Goal: Task Accomplishment & Management: Use online tool/utility

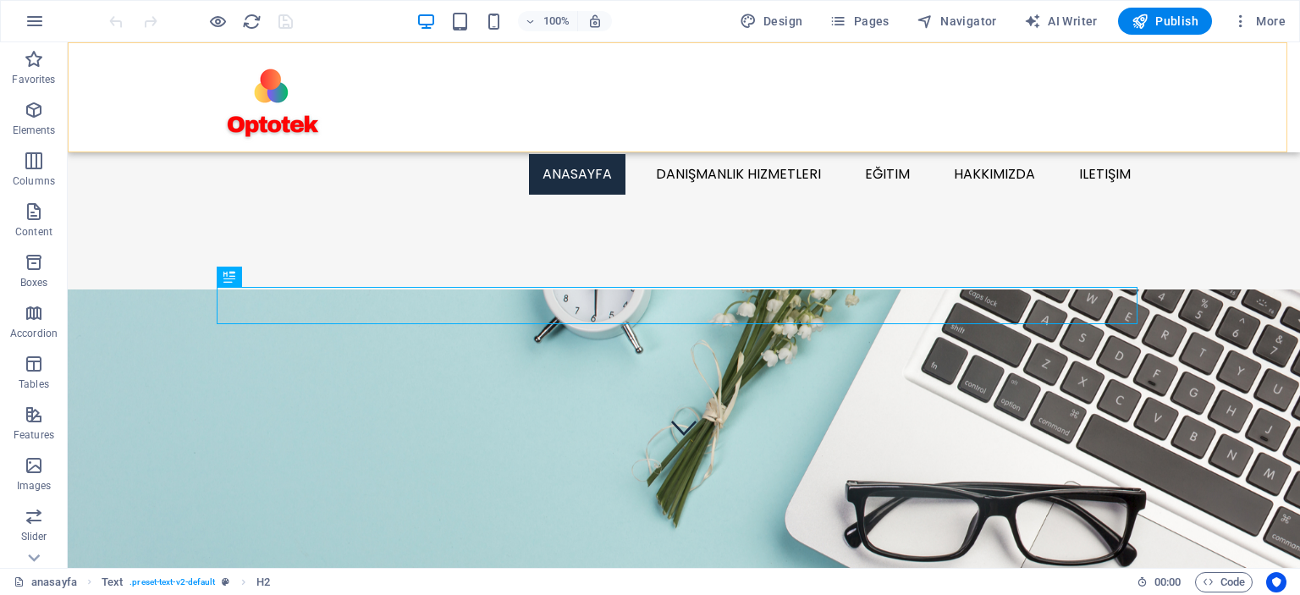
scroll to position [452, 0]
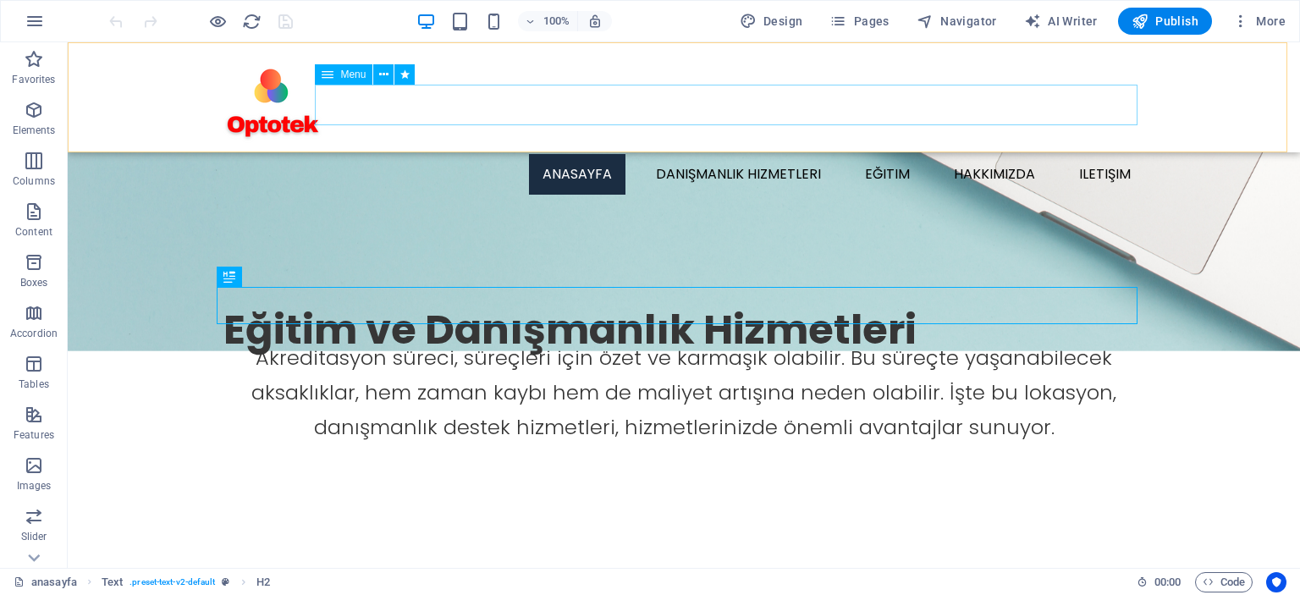
click at [1100, 154] on nav "anasayfa danışmanlık hizmetleri 17025 Laboratuvar Akreditasyonu Metod Validasyo…" at bounding box center [683, 174] width 920 height 41
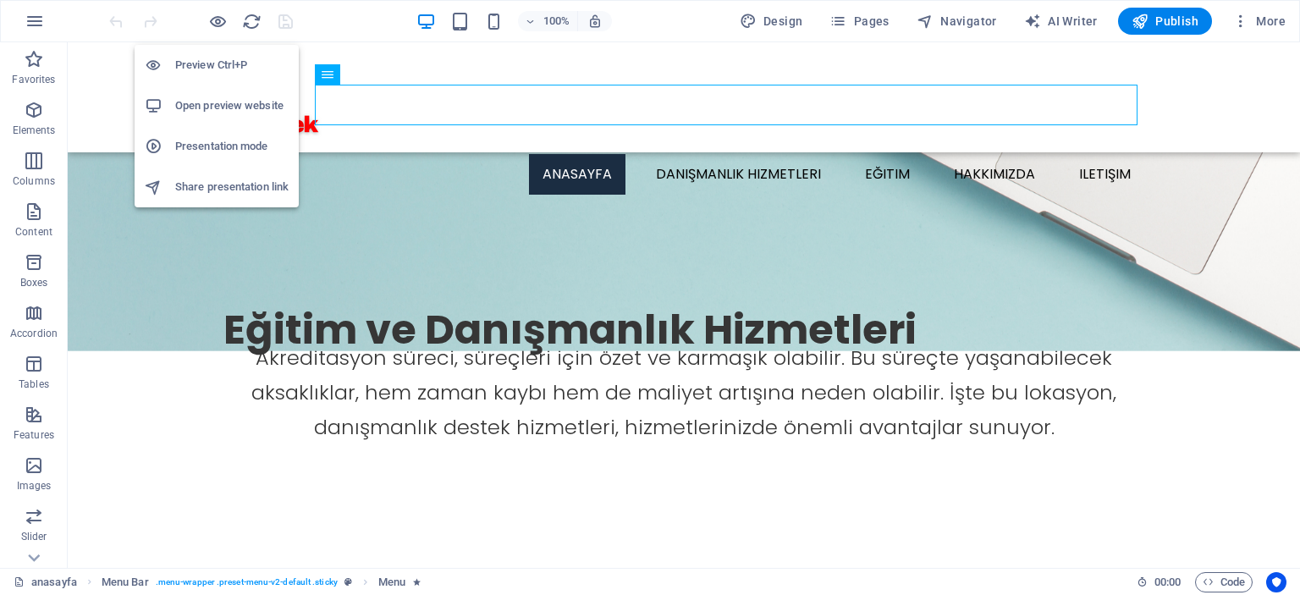
click at [218, 105] on h6 "Open preview website" at bounding box center [231, 106] width 113 height 20
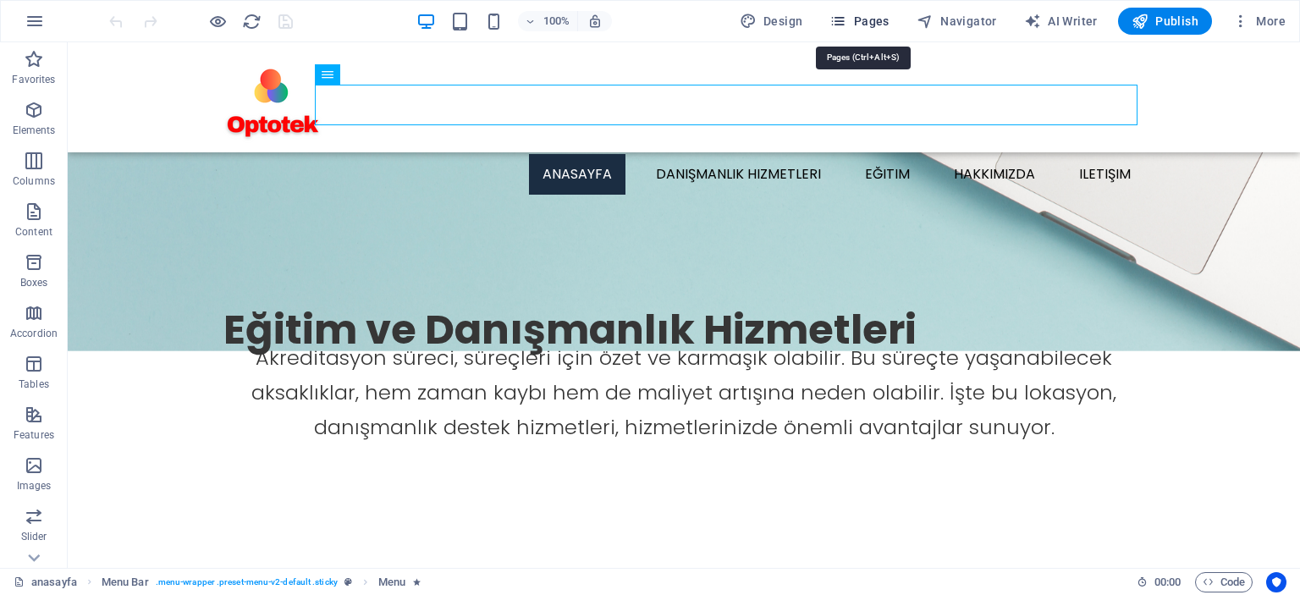
drag, startPoint x: 870, startPoint y: 19, endPoint x: 854, endPoint y: 76, distance: 59.7
click at [870, 19] on span "Pages" at bounding box center [858, 21] width 59 height 17
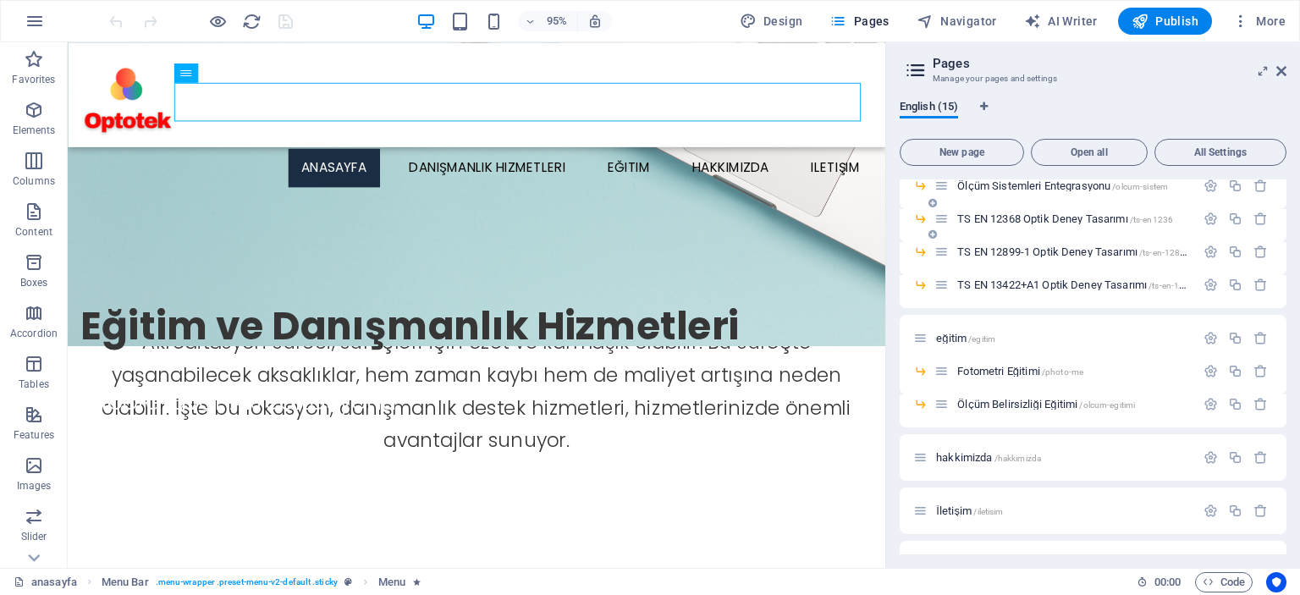
scroll to position [254, 0]
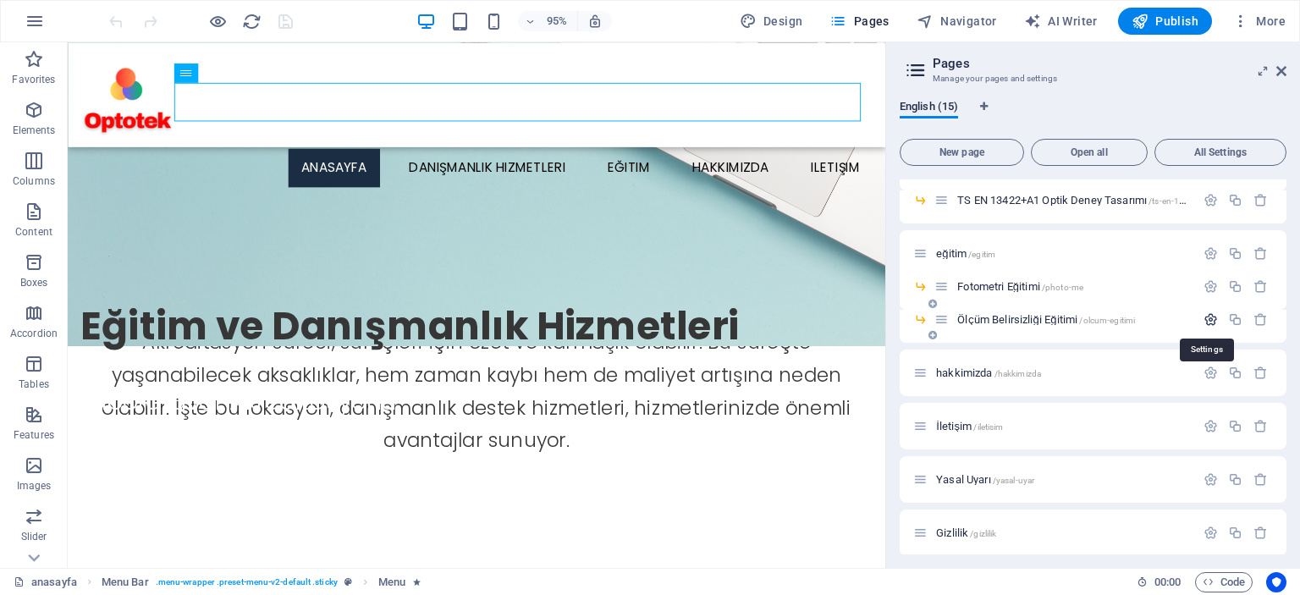
click at [1205, 318] on icon "button" at bounding box center [1210, 319] width 14 height 14
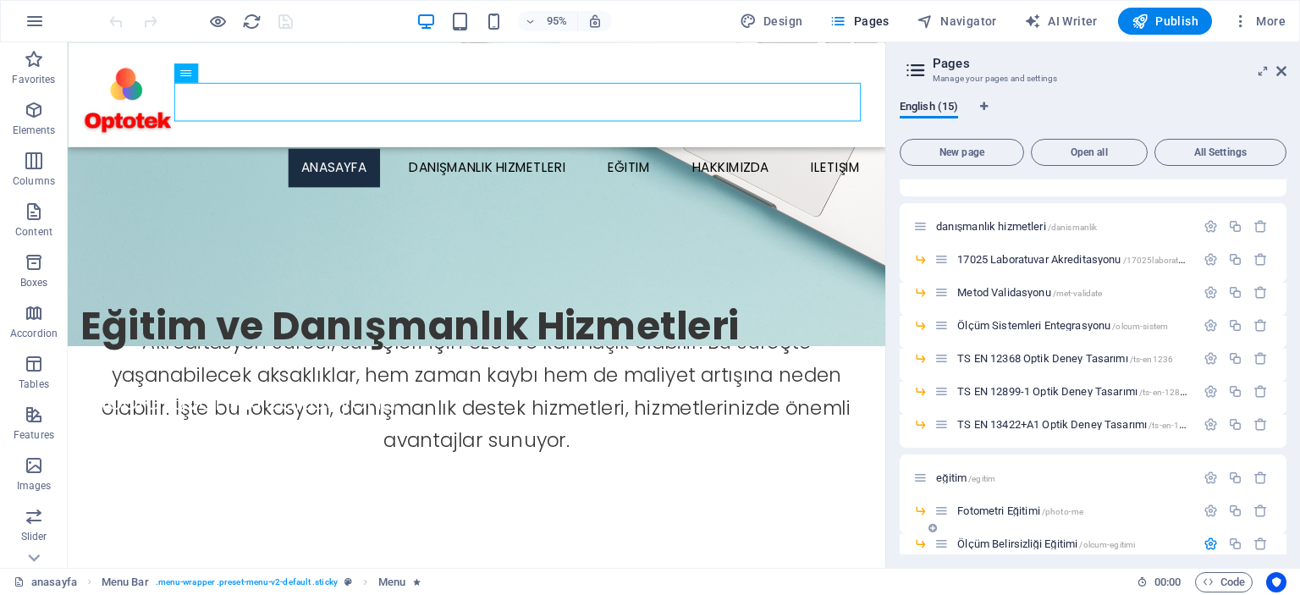
scroll to position [0, 0]
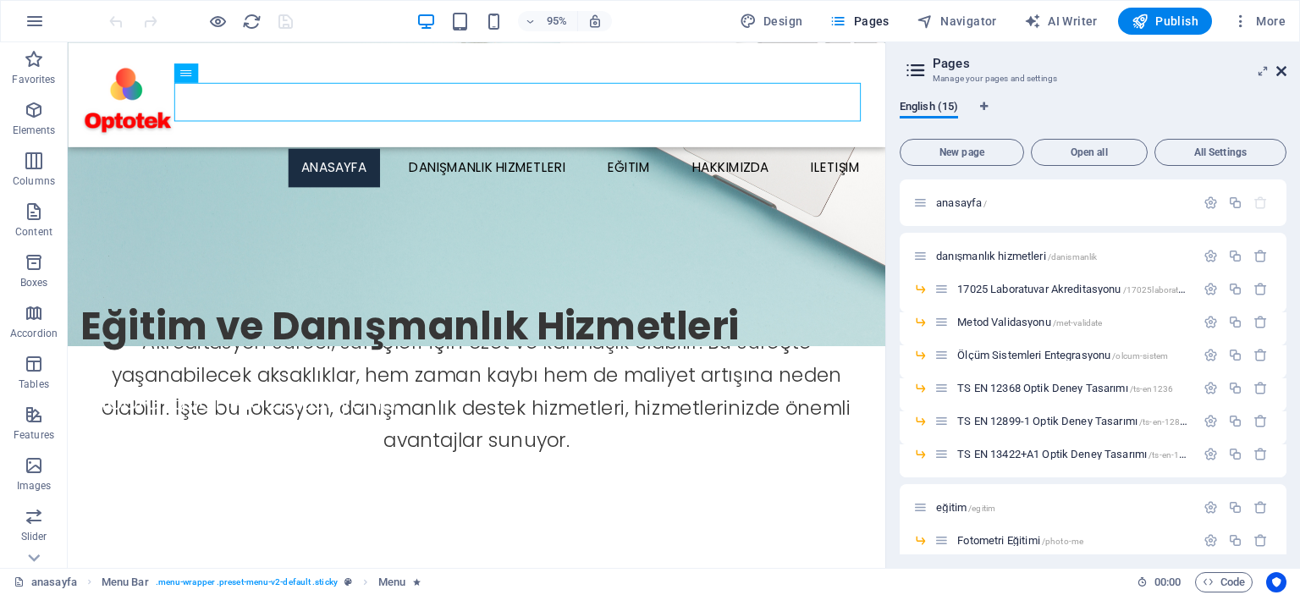
click at [1279, 74] on icon at bounding box center [1281, 71] width 10 height 14
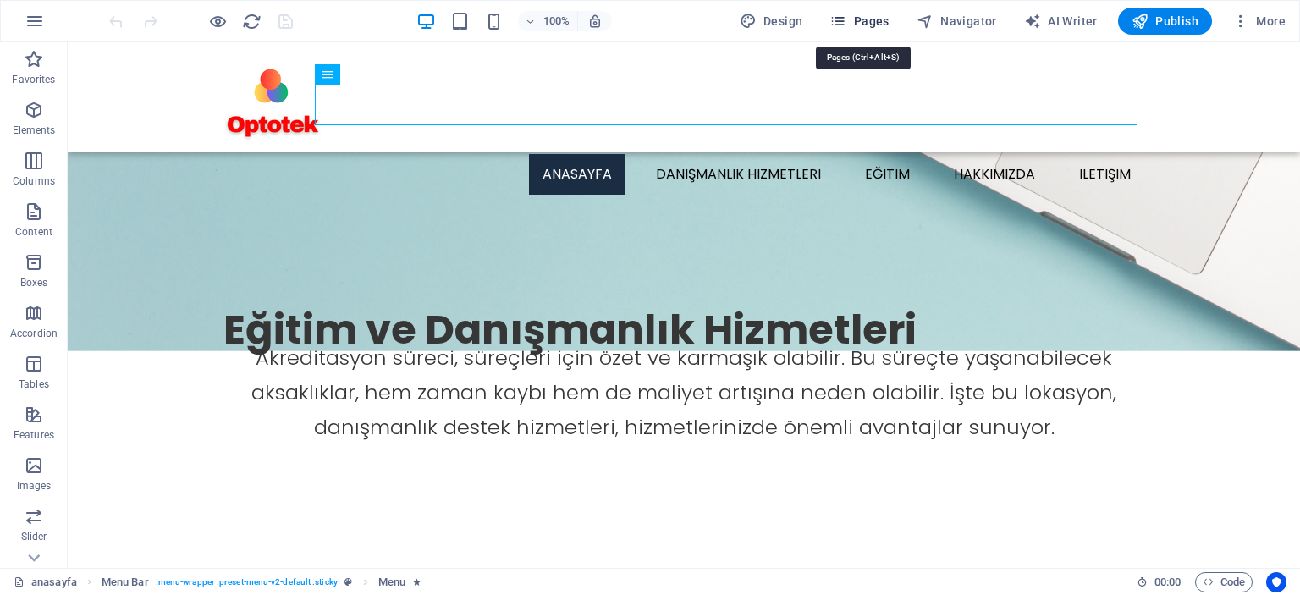
click at [861, 26] on span "Pages" at bounding box center [858, 21] width 59 height 17
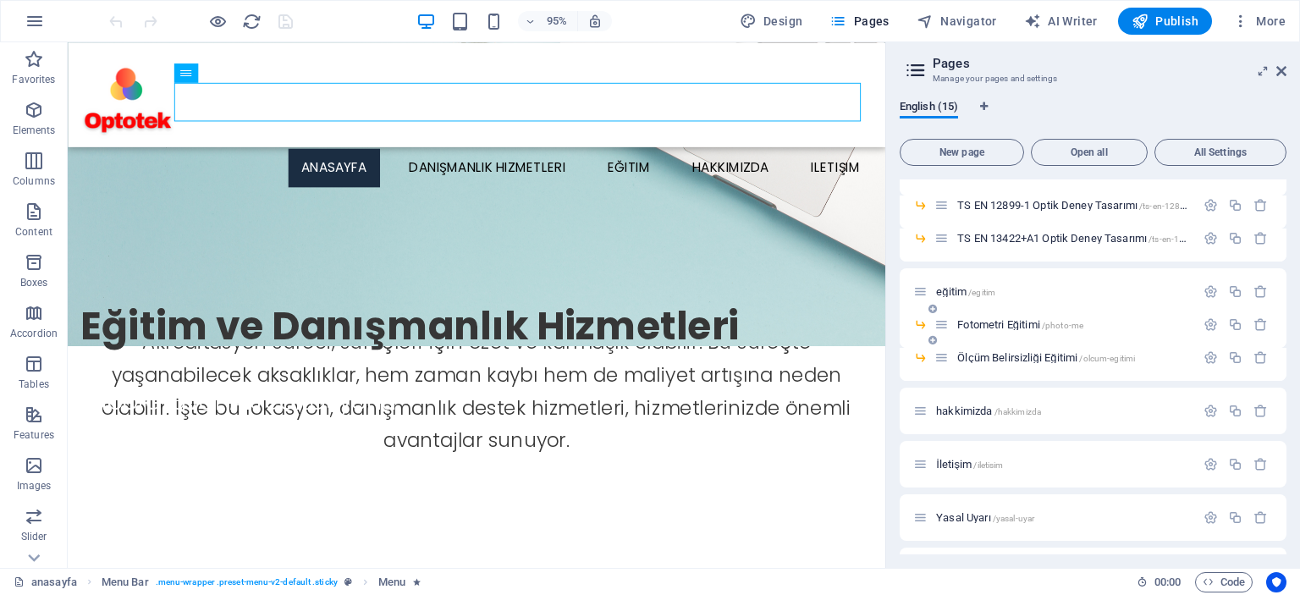
scroll to position [261, 0]
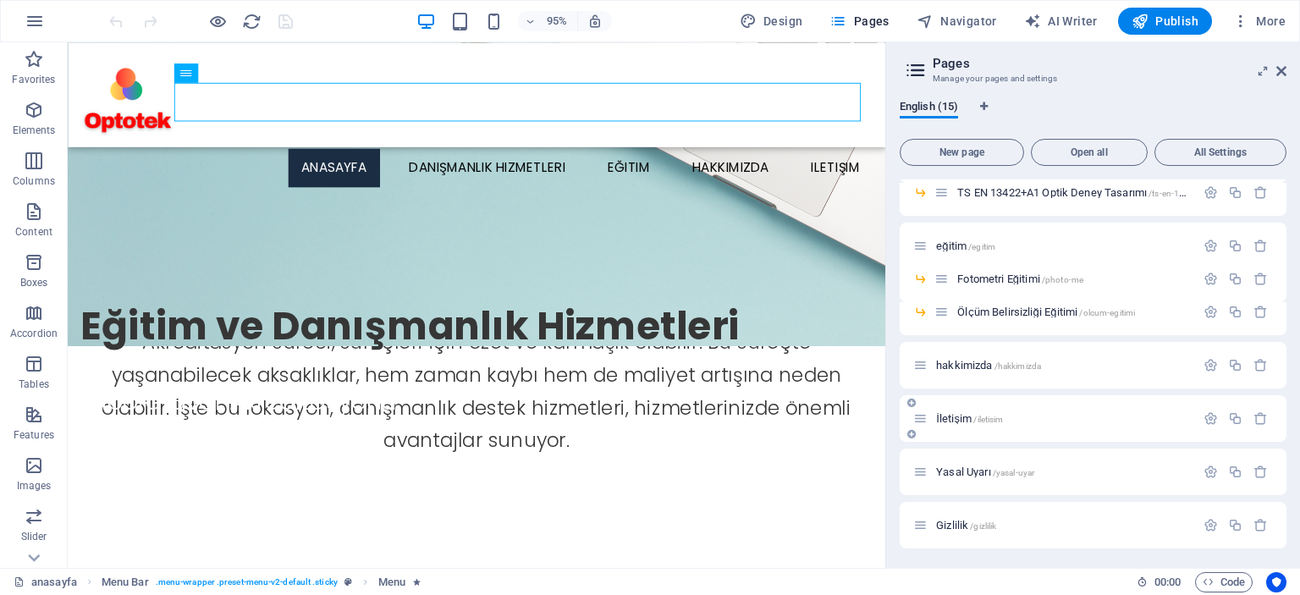
click at [964, 420] on span "İletişim /iletisim" at bounding box center [970, 418] width 68 height 13
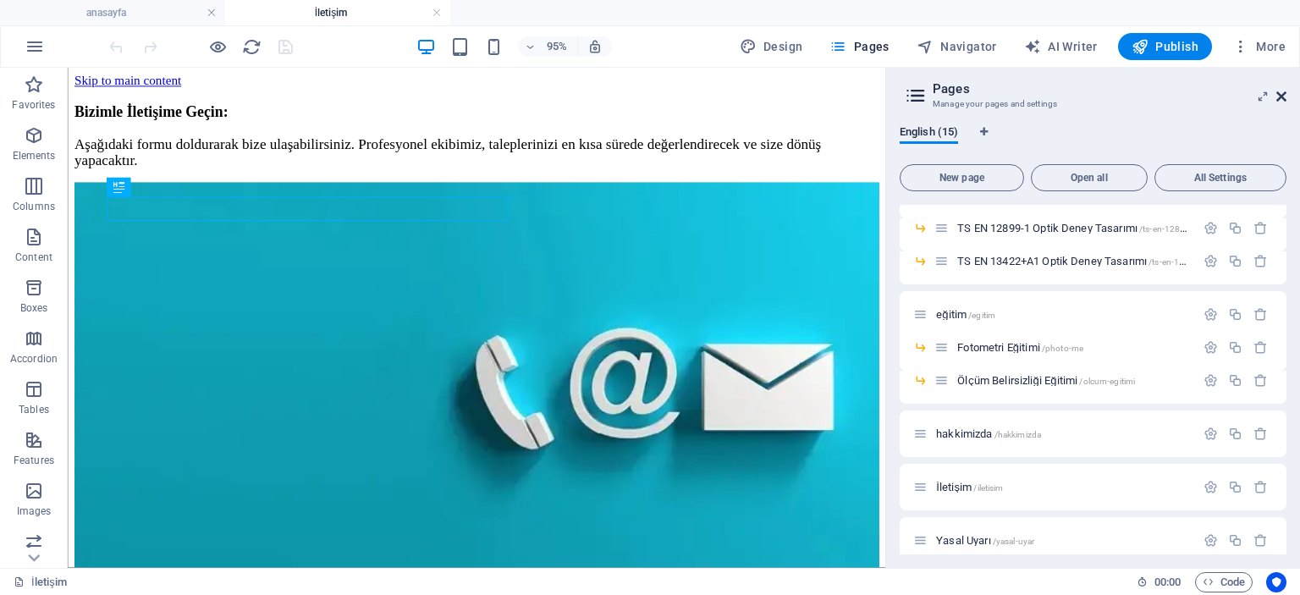
scroll to position [0, 0]
click at [1285, 94] on icon at bounding box center [1281, 97] width 10 height 14
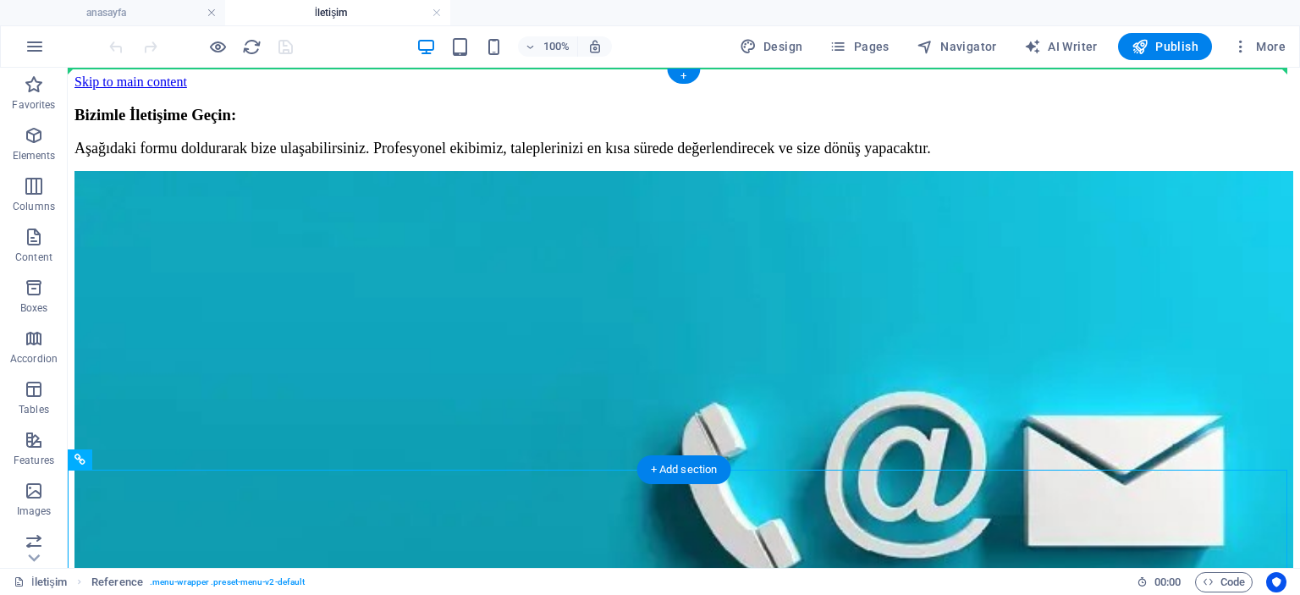
drag, startPoint x: 196, startPoint y: 530, endPoint x: 157, endPoint y: 69, distance: 462.0
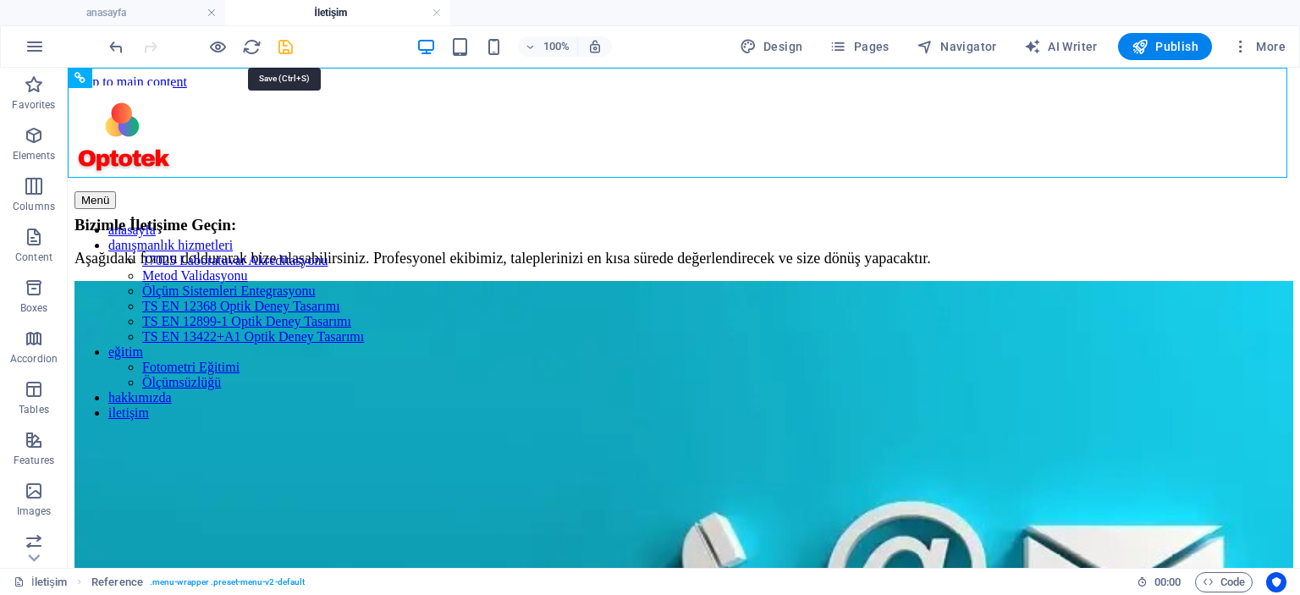
click at [283, 40] on icon "save" at bounding box center [285, 46] width 19 height 19
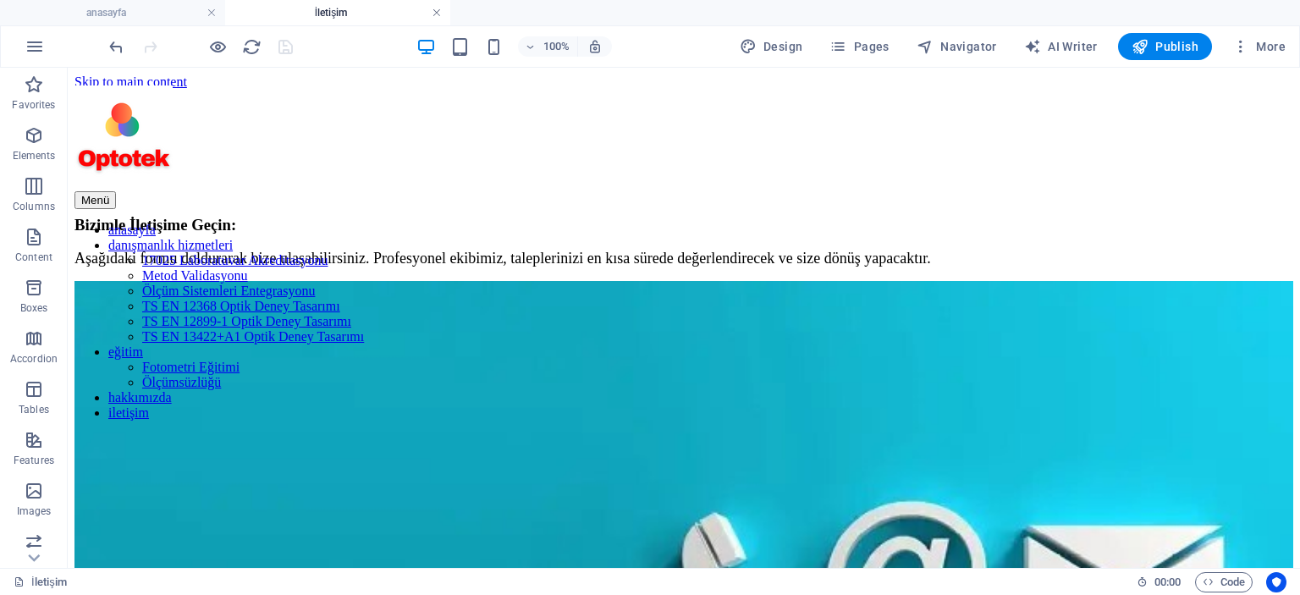
click at [436, 11] on link at bounding box center [436, 13] width 10 height 16
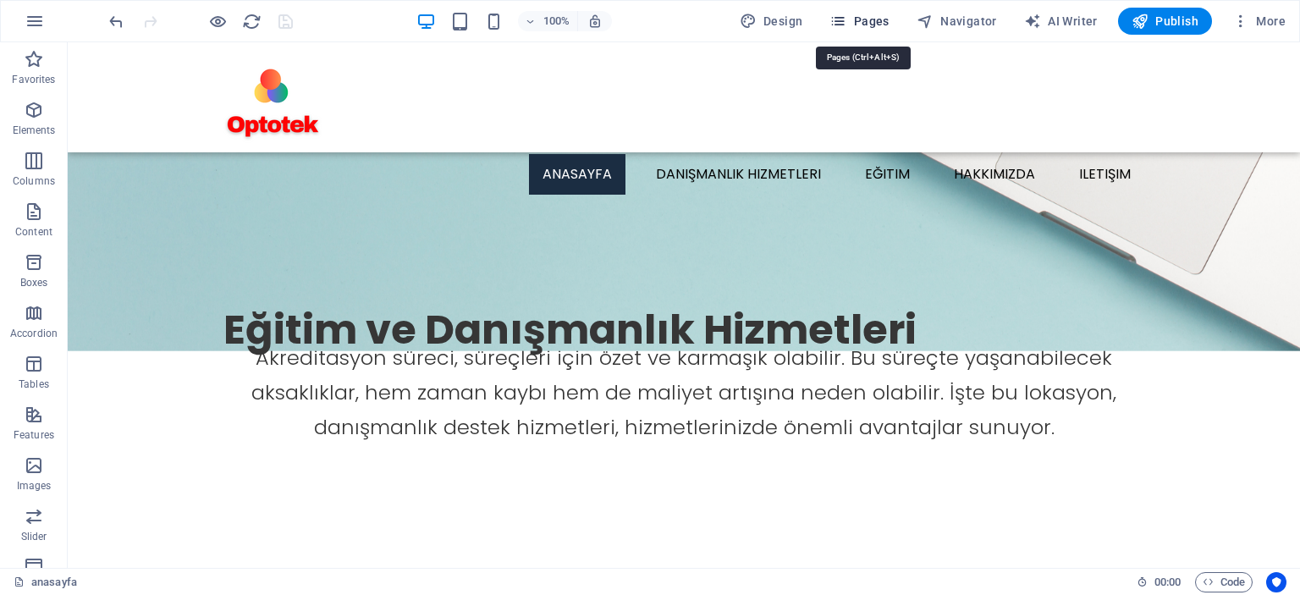
click at [866, 20] on span "Pages" at bounding box center [858, 21] width 59 height 17
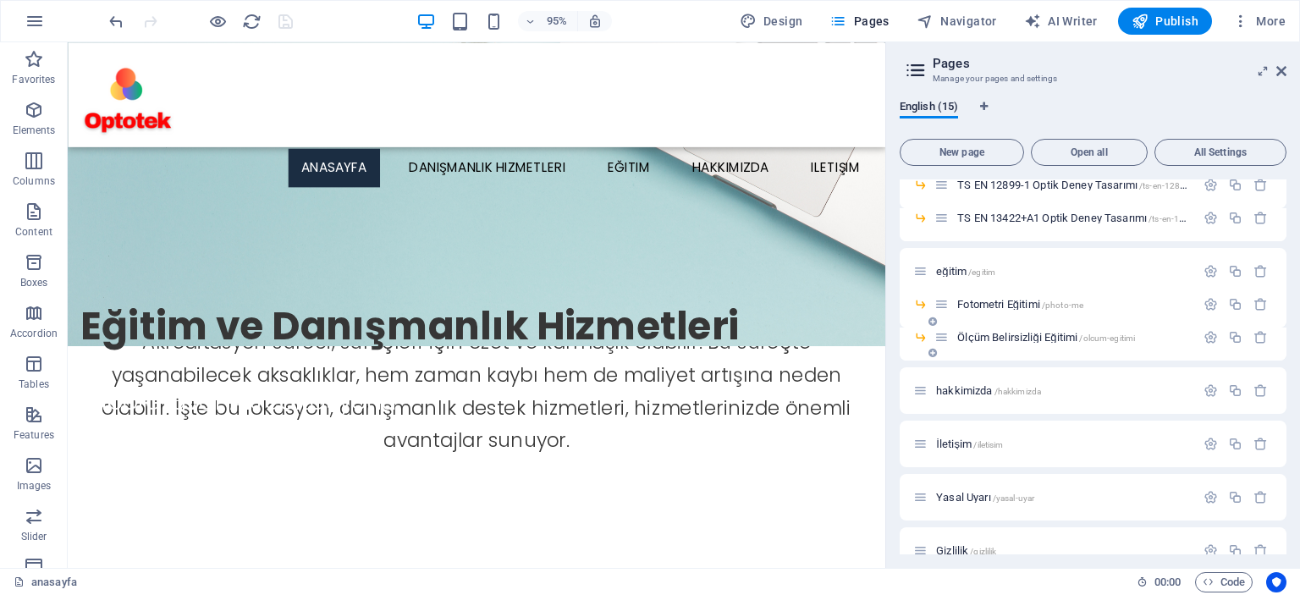
scroll to position [254, 0]
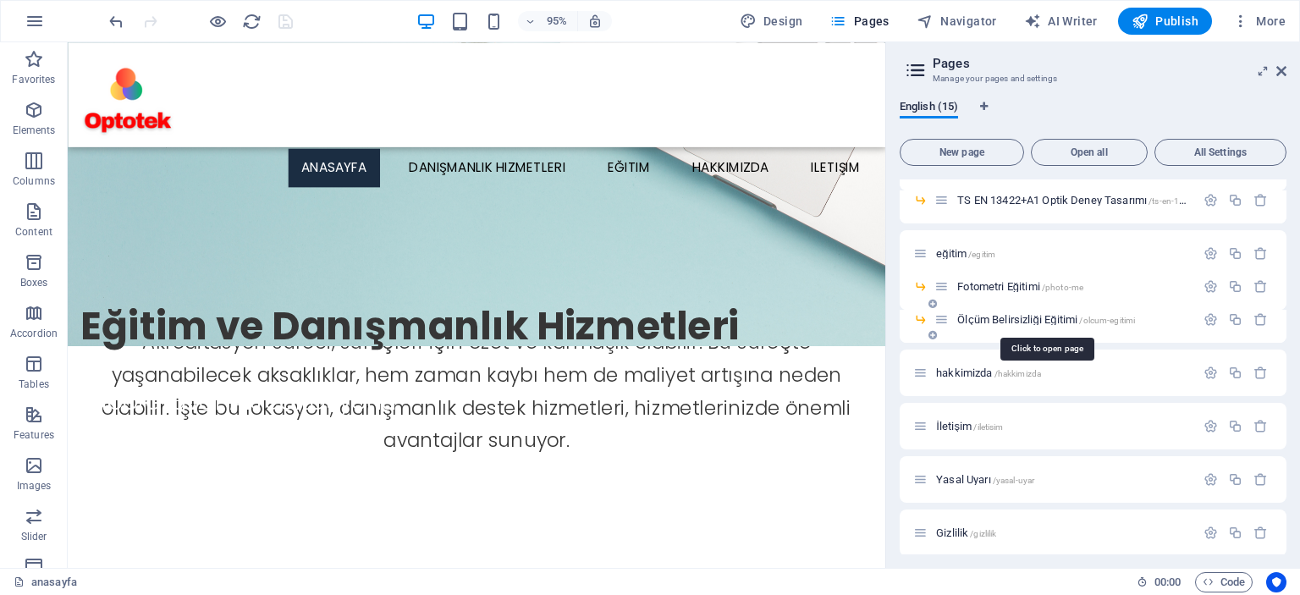
click at [1042, 317] on span "Ölçüm Belirsizliği Eğitimi /olcum-egitimi" at bounding box center [1046, 319] width 178 height 13
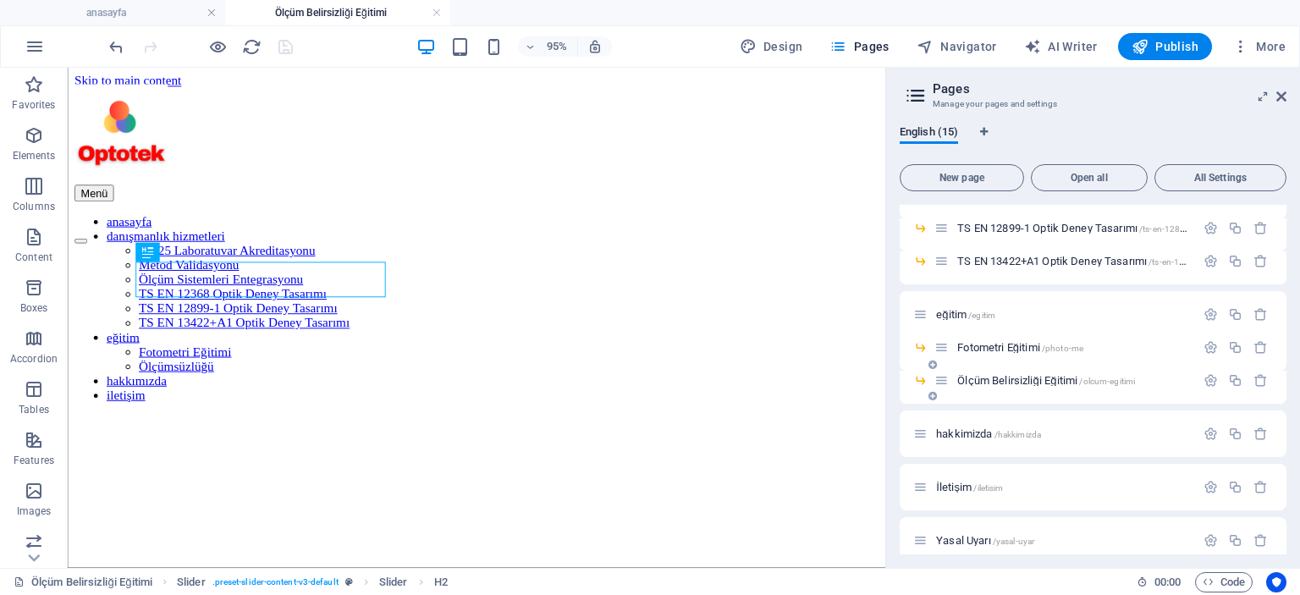
scroll to position [0, 0]
click at [1282, 99] on icon at bounding box center [1281, 97] width 10 height 14
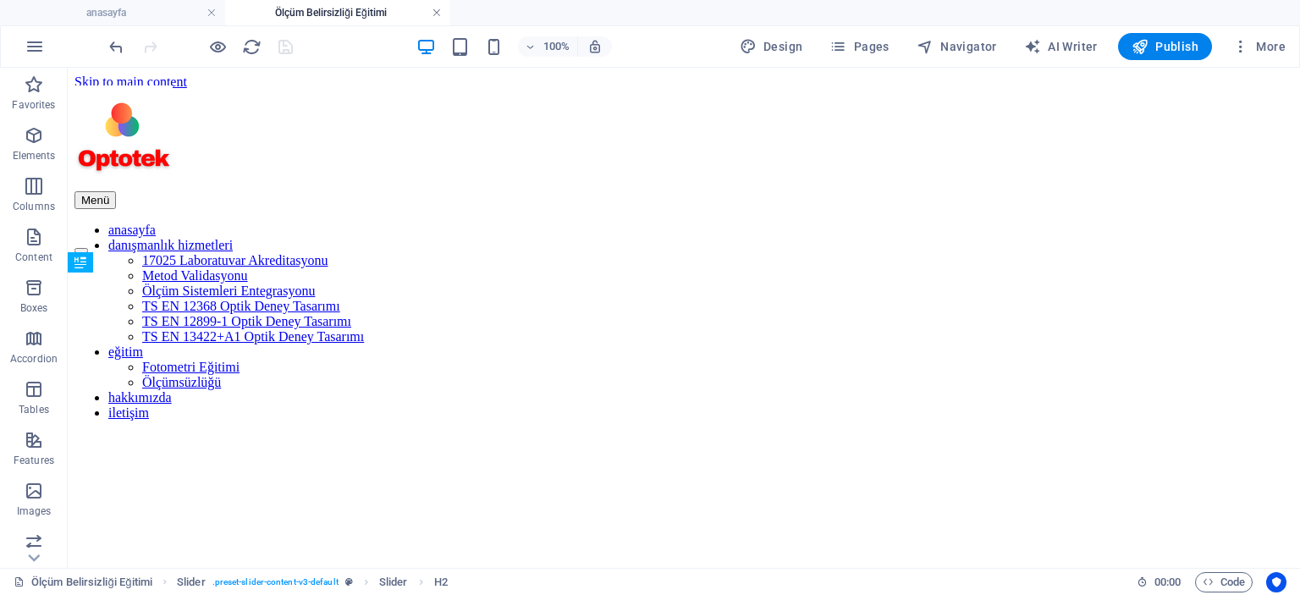
click at [436, 13] on link at bounding box center [436, 13] width 10 height 16
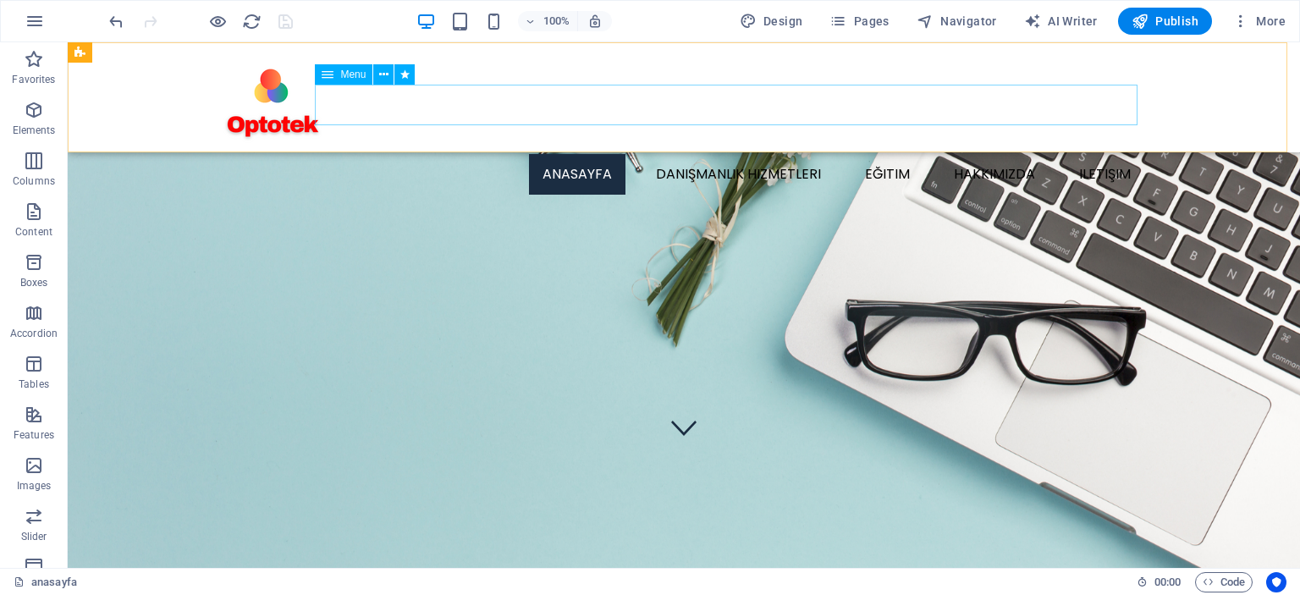
click at [415, 154] on nav "anasayfa danışmanlık hizmetleri 17025 Laboratuvar Akreditasyonu Metod Validasyo…" at bounding box center [683, 174] width 920 height 41
select select
select select "2"
select select
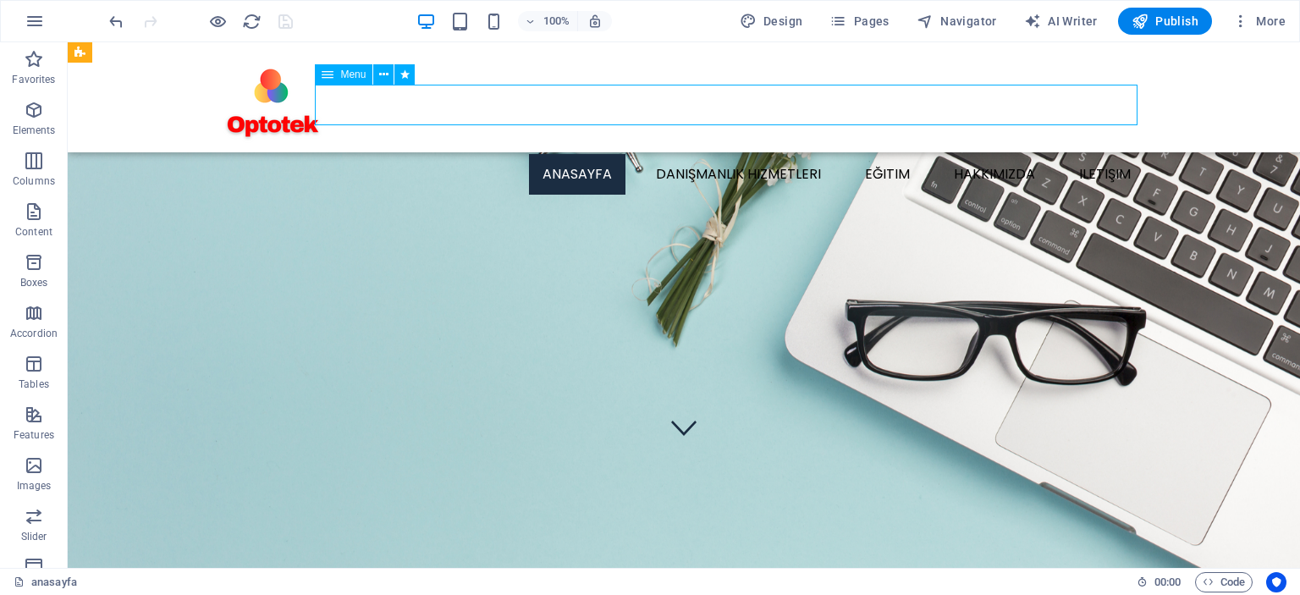
select select "3"
select select
select select "4"
select select
select select "5"
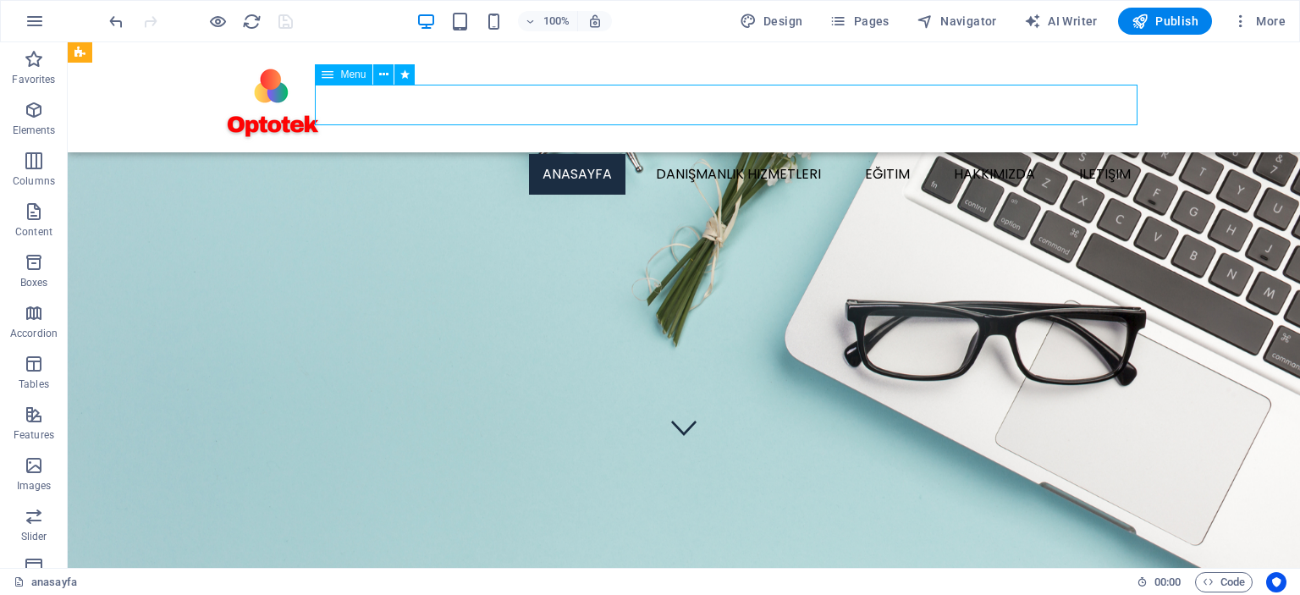
select select
select select "6"
select select
select select "7"
select select
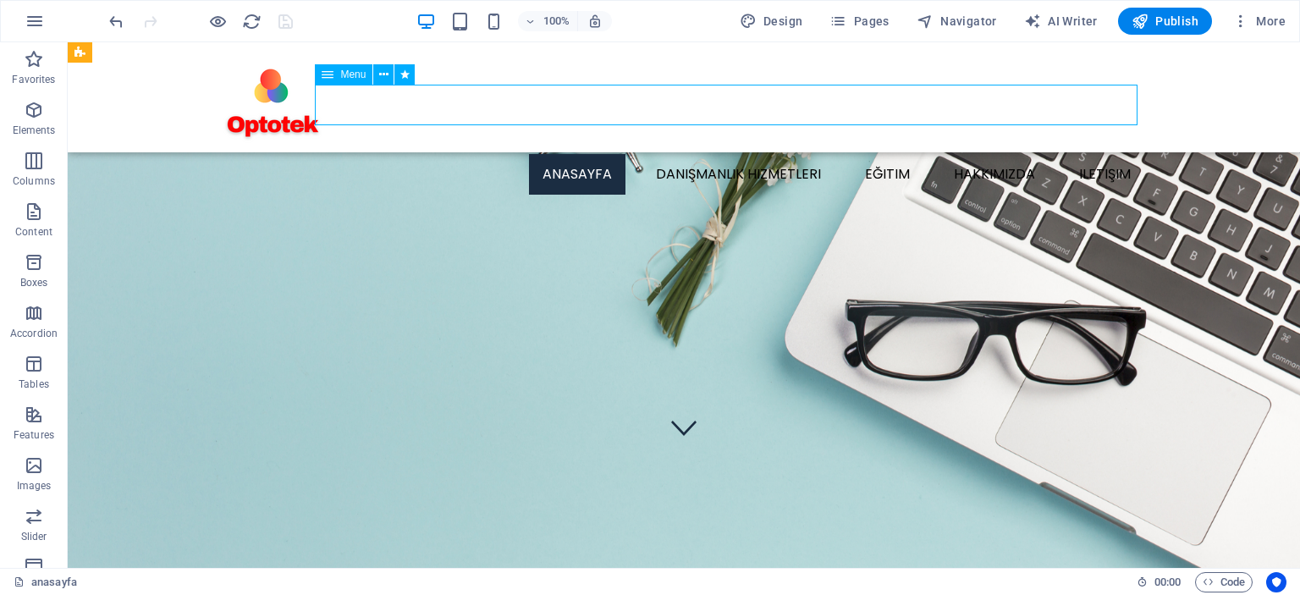
select select "9"
select select
select select "10"
select select
select select "11"
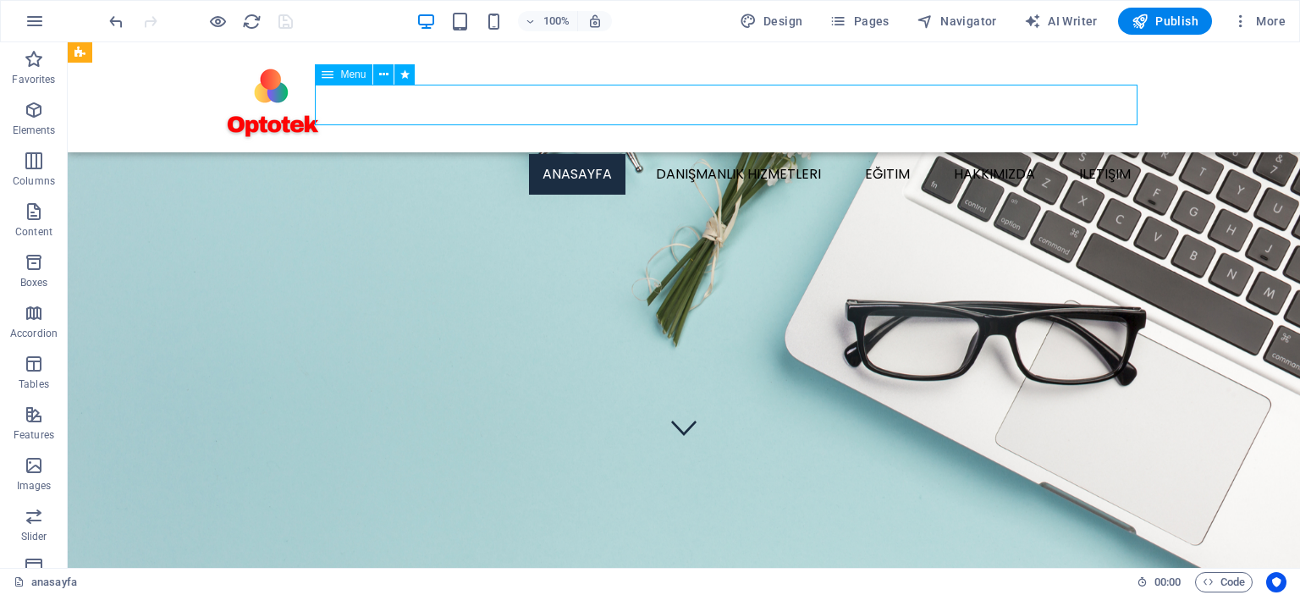
select select
select select "12"
select select
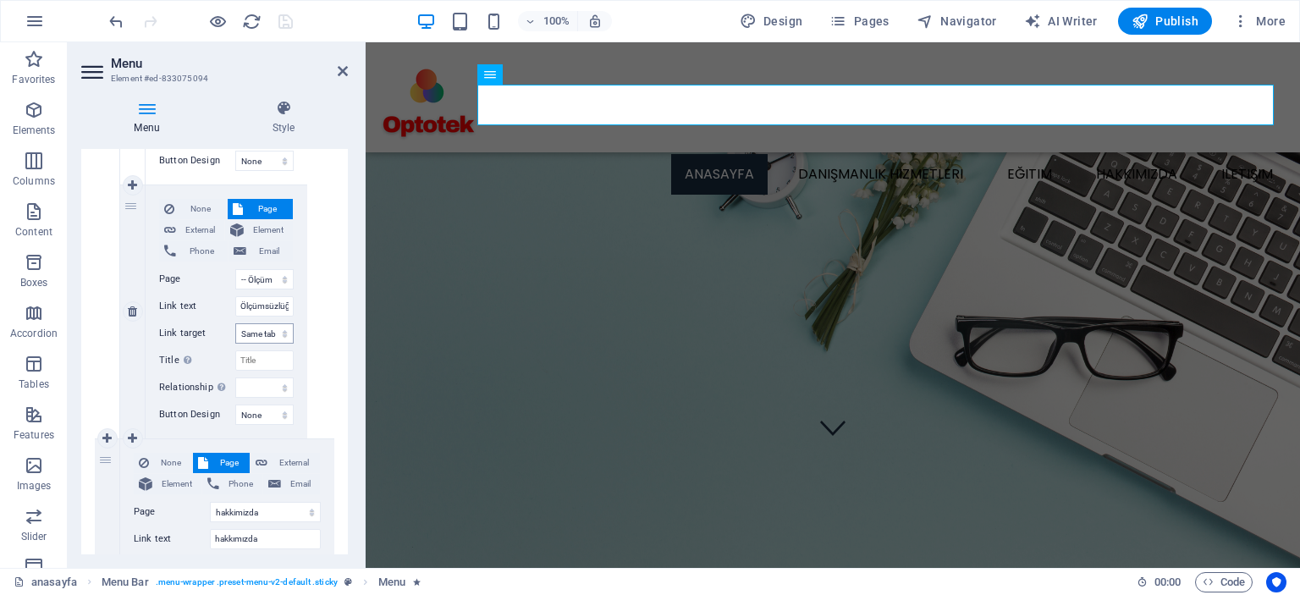
scroll to position [2354, 0]
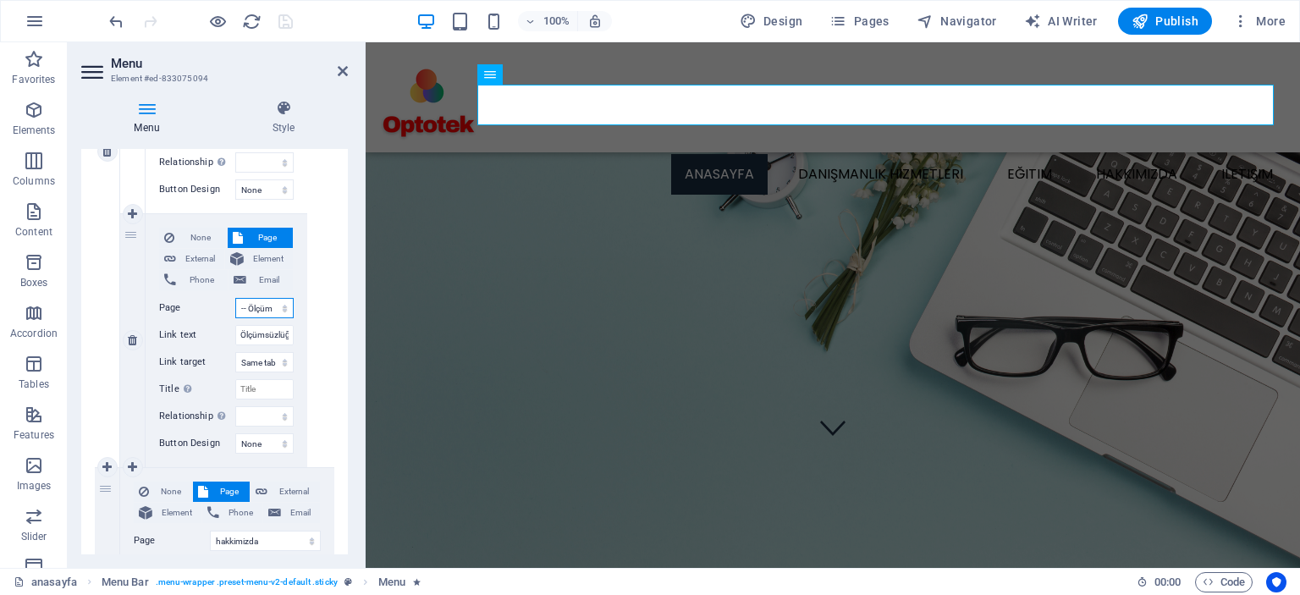
click at [281, 310] on select "anasayfa danışmanlık hizmetleri -- 17025 Laboratuvar Akreditasyonu -- Metod Val…" at bounding box center [264, 308] width 58 height 20
click at [235, 298] on select "anasayfa danışmanlık hizmetleri -- 17025 Laboratuvar Akreditasyonu -- Metod Val…" at bounding box center [264, 308] width 58 height 20
click at [237, 334] on input "Ölçümsüzlüğü" at bounding box center [264, 335] width 58 height 20
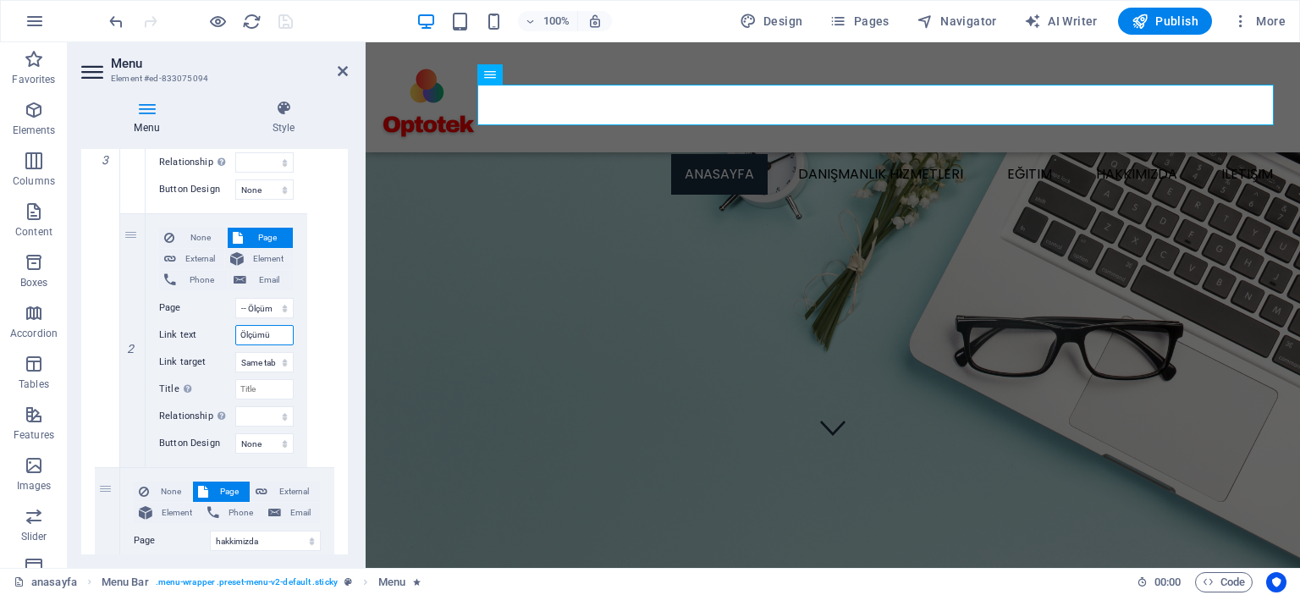
type input "Ölçüm"
select select
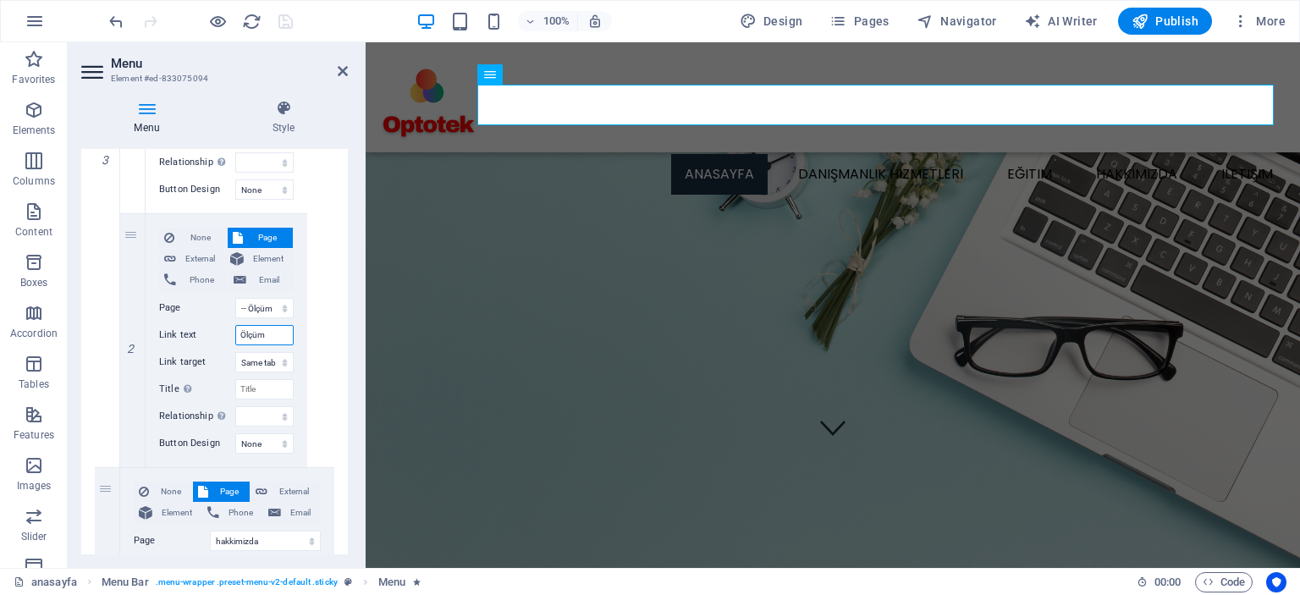
select select
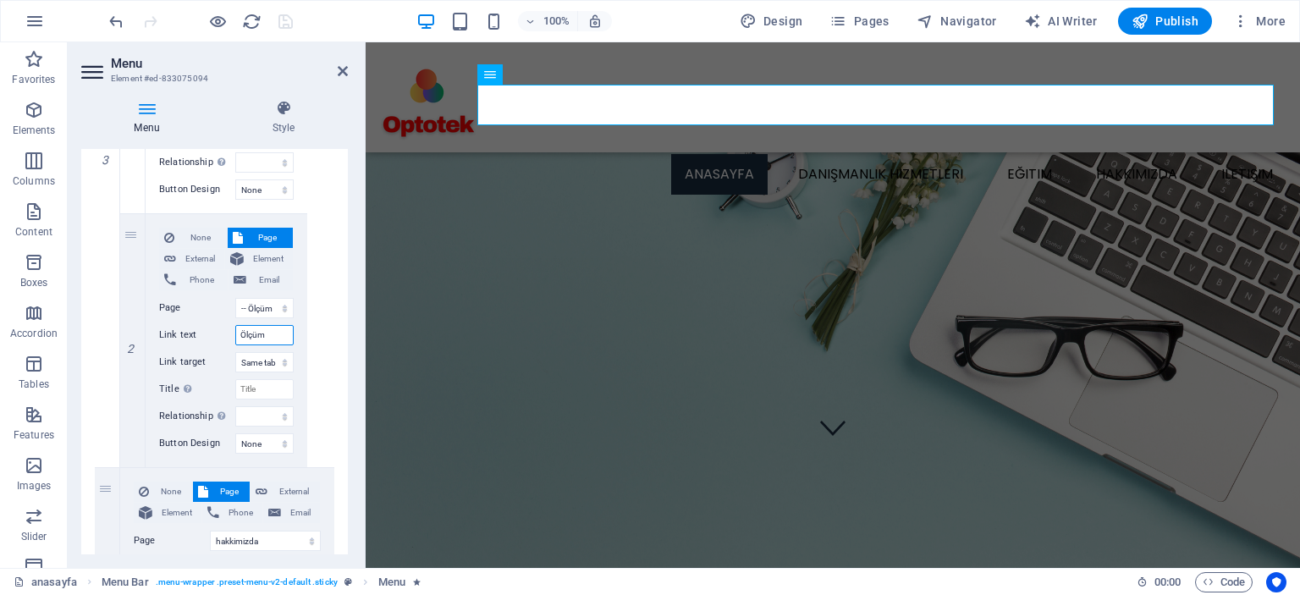
select select
type input "Ölçüm"
select select
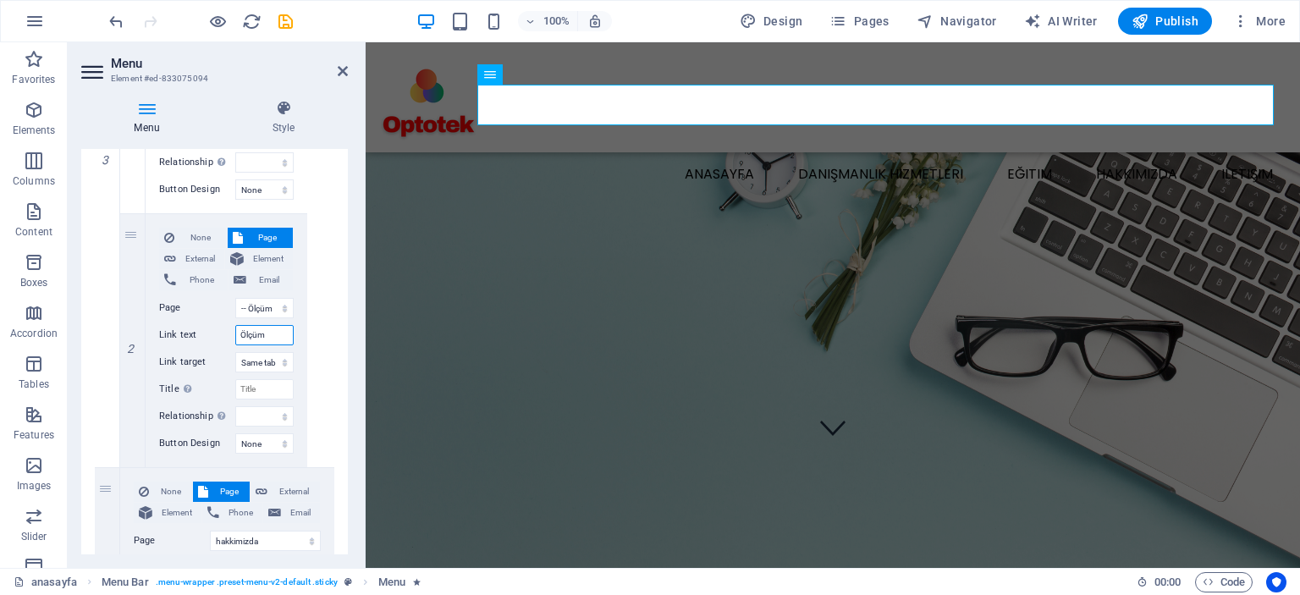
select select
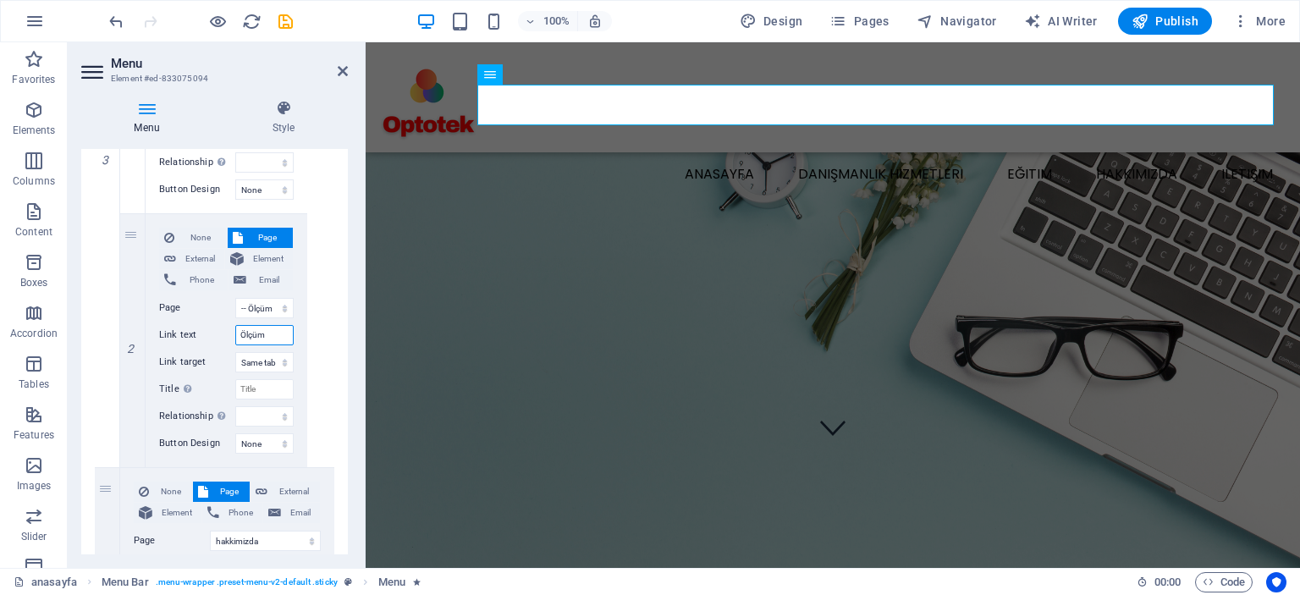
select select
type input "Ölçüm B"
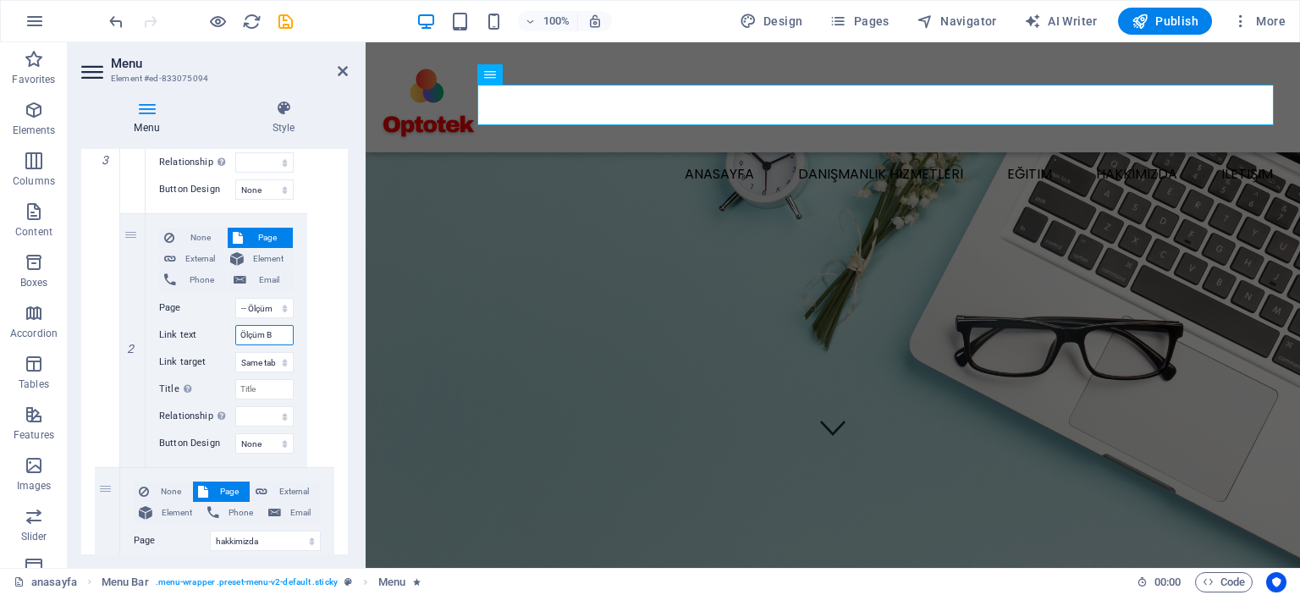
select select
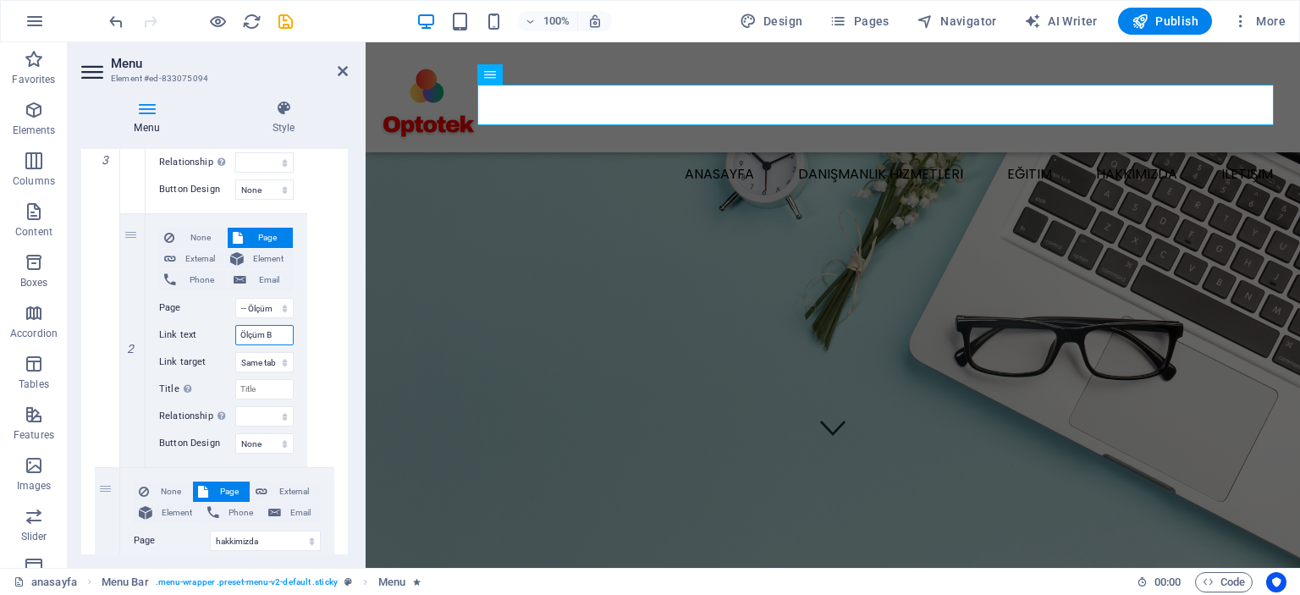
select select
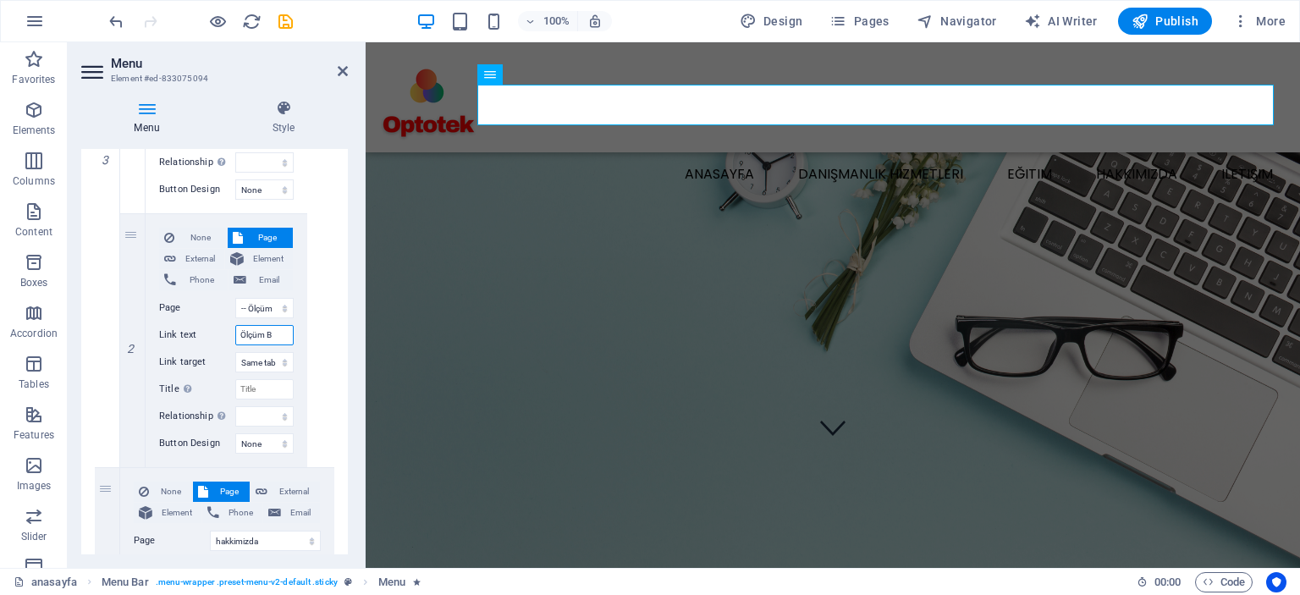
select select
type input "Ölçüm Belirs"
select select
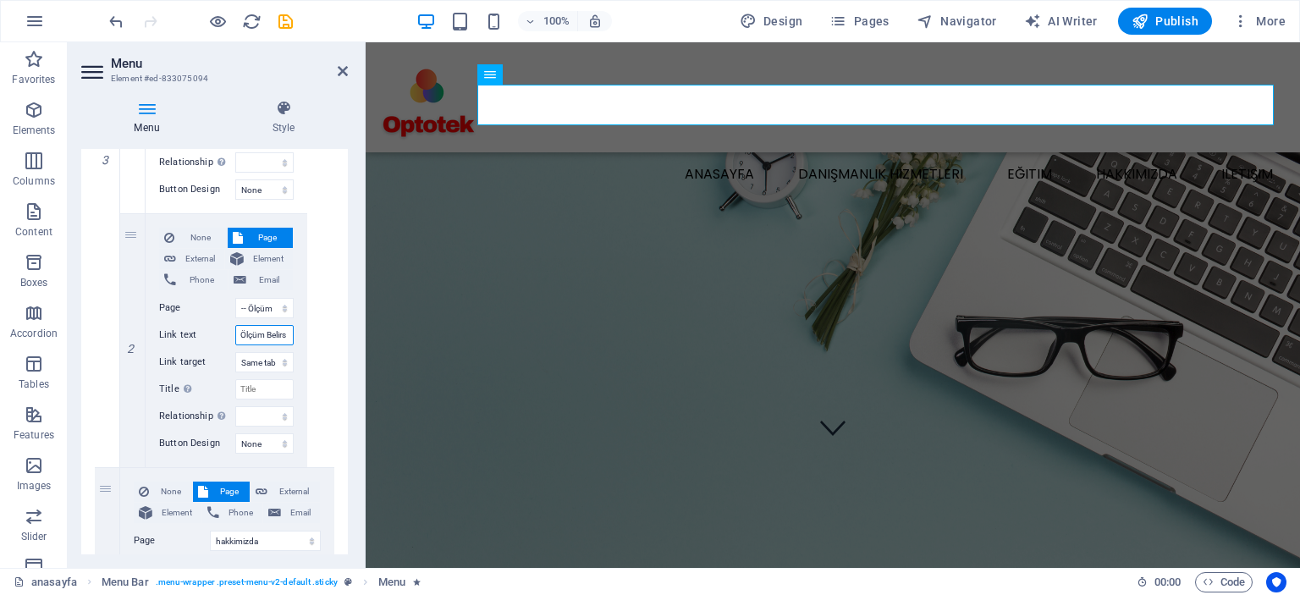
select select
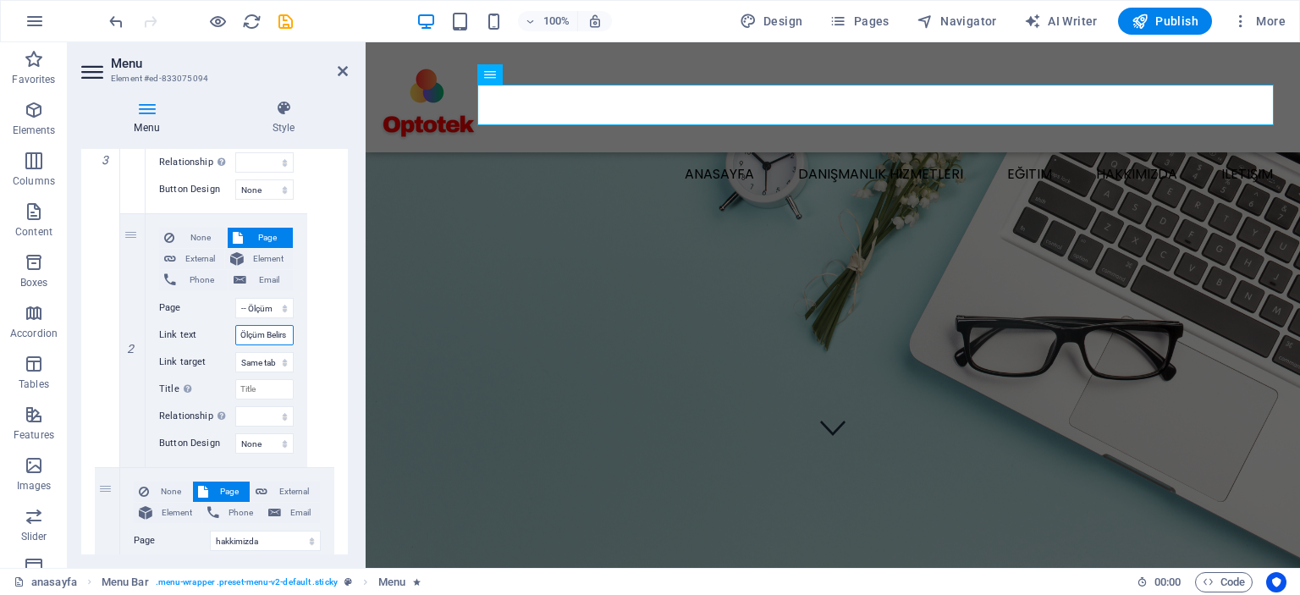
select select
type input "Ölçüm Belirsizliği"
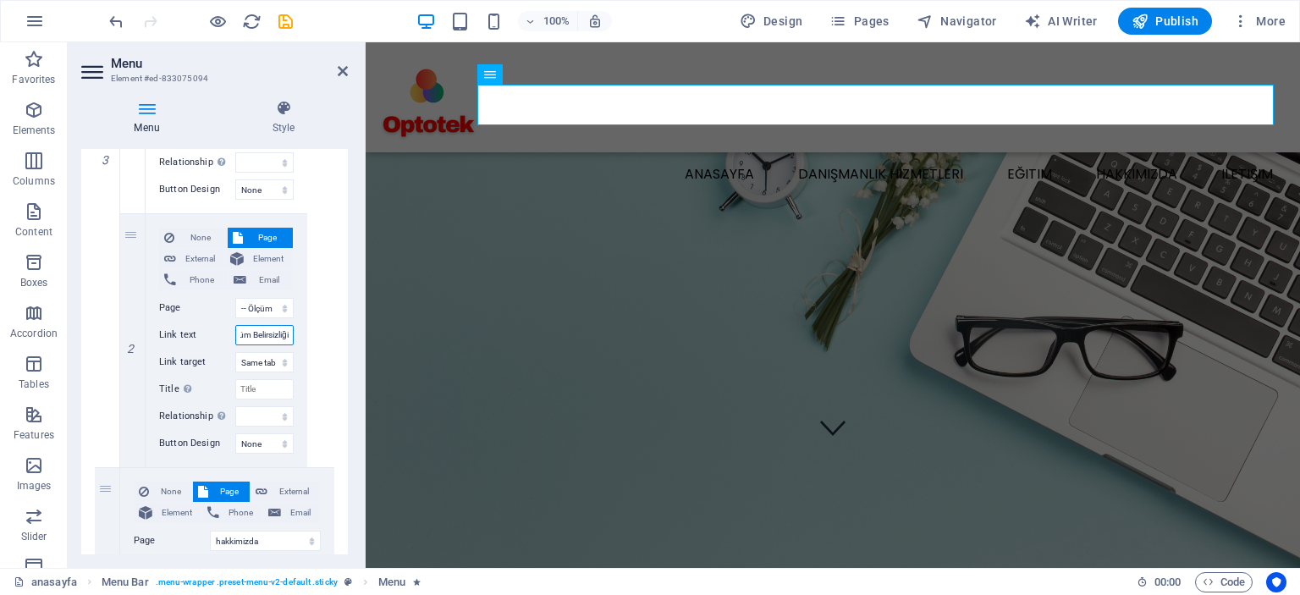
select select
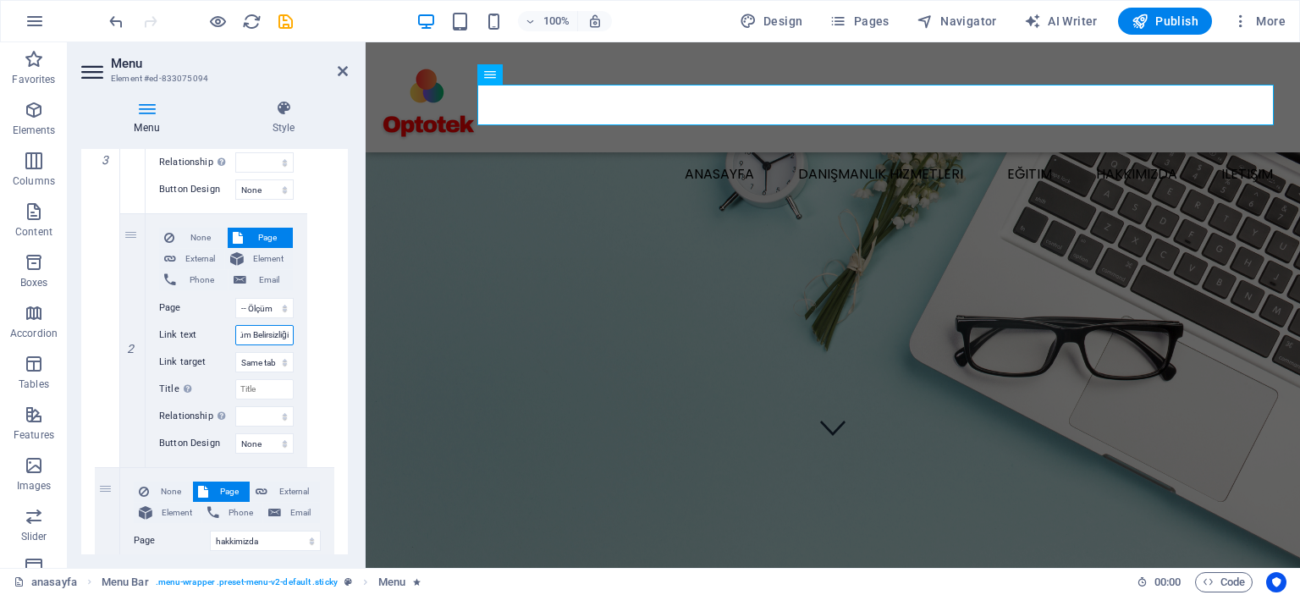
select select
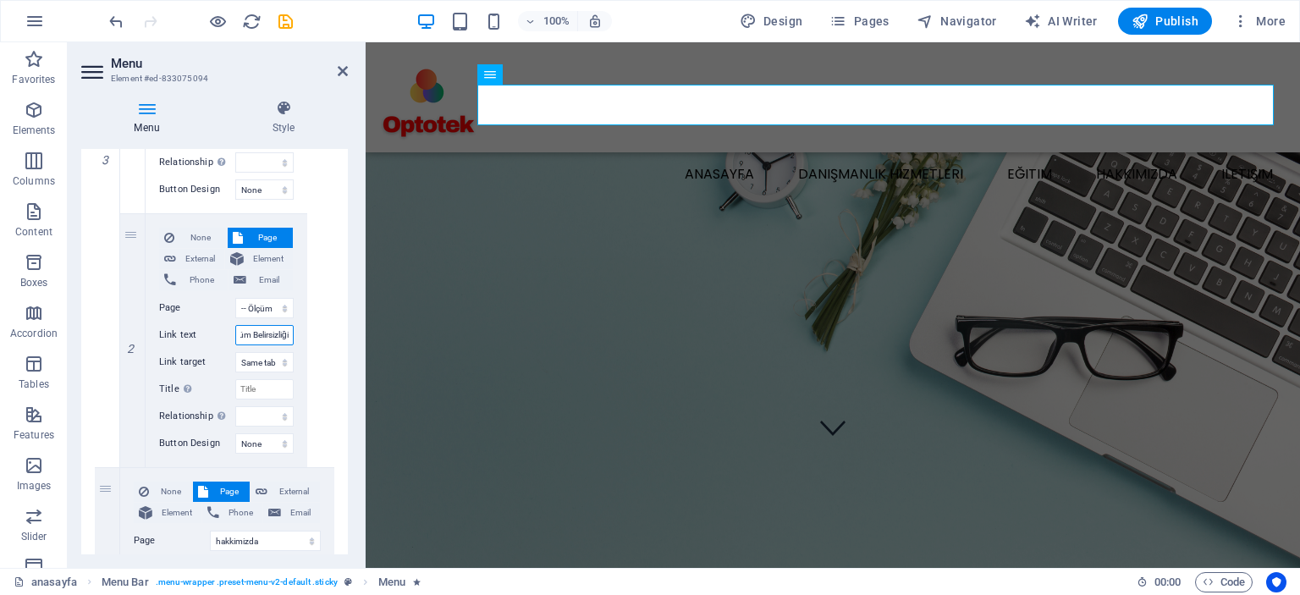
select select
type input "Ölçüm Belirsizliği"
click at [342, 71] on icon at bounding box center [343, 71] width 10 height 14
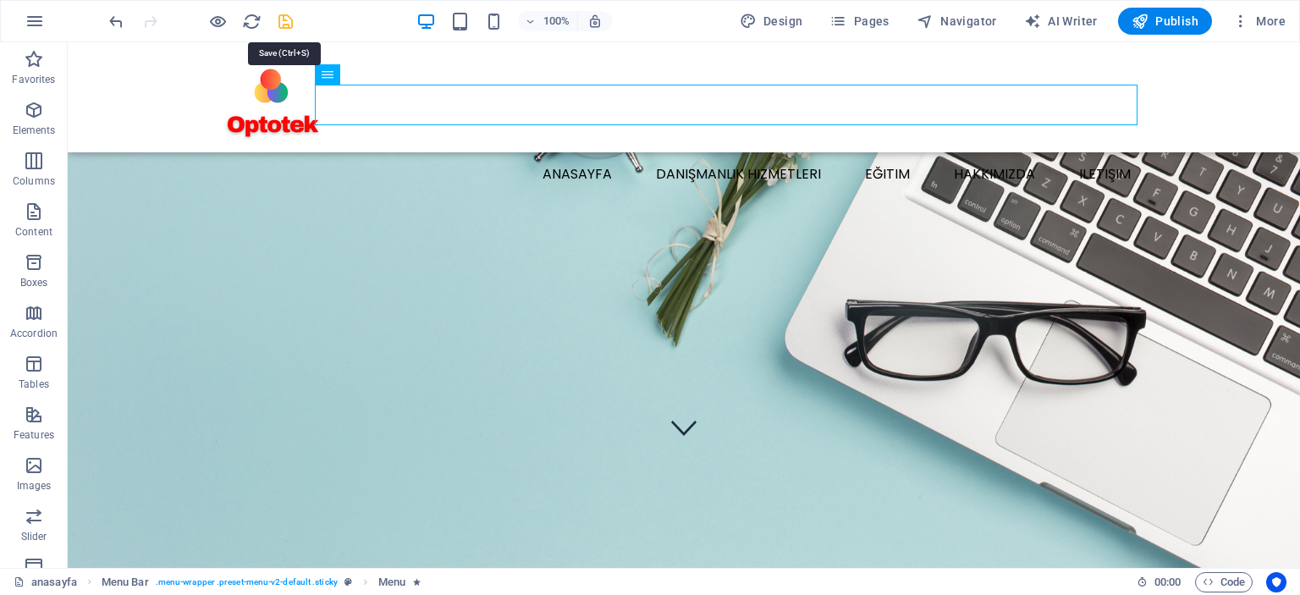
click at [287, 22] on icon "save" at bounding box center [285, 21] width 19 height 19
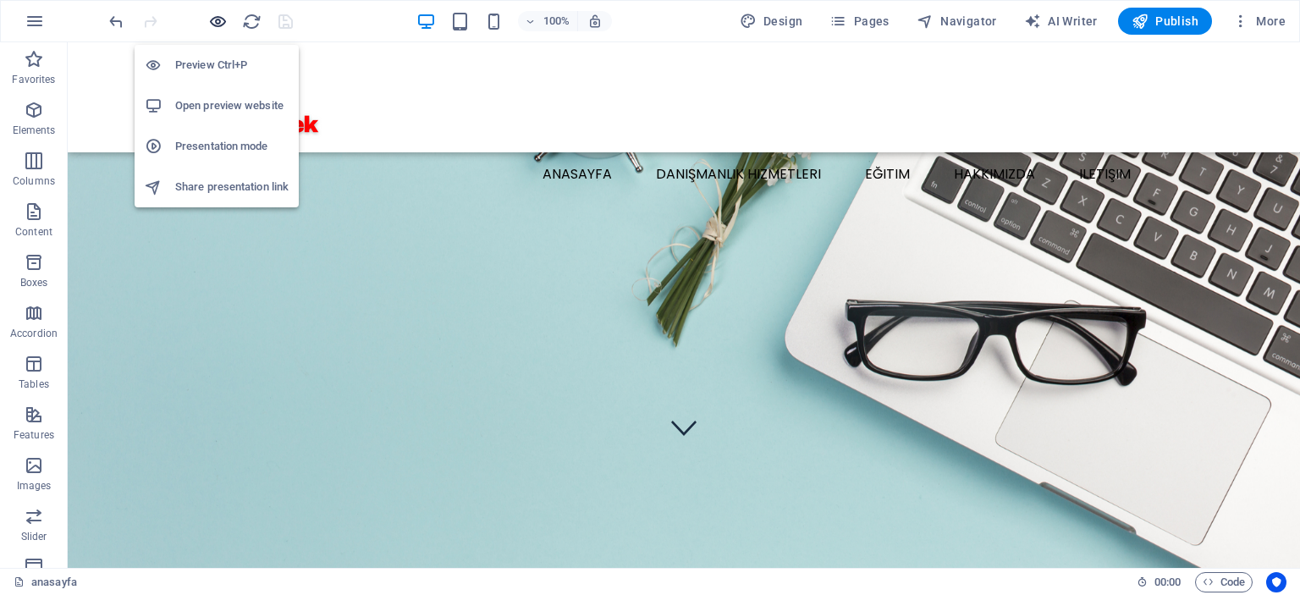
click at [212, 19] on icon "button" at bounding box center [217, 21] width 19 height 19
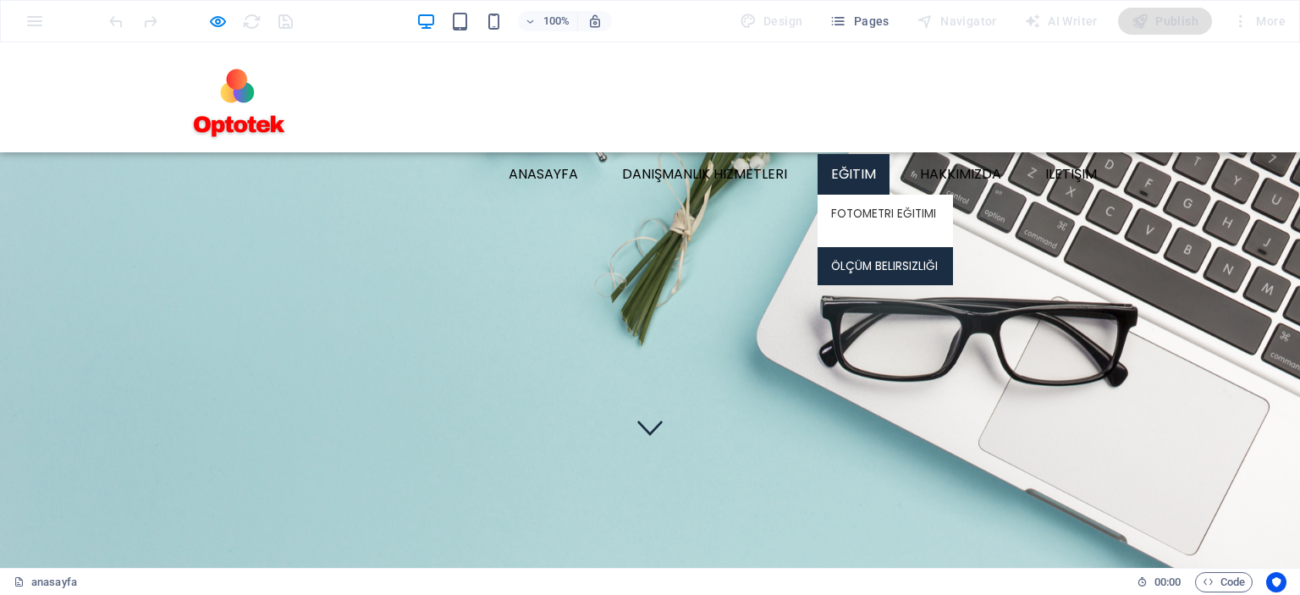
click at [866, 247] on link "Ölçüm Belirsizliği" at bounding box center [884, 266] width 135 height 39
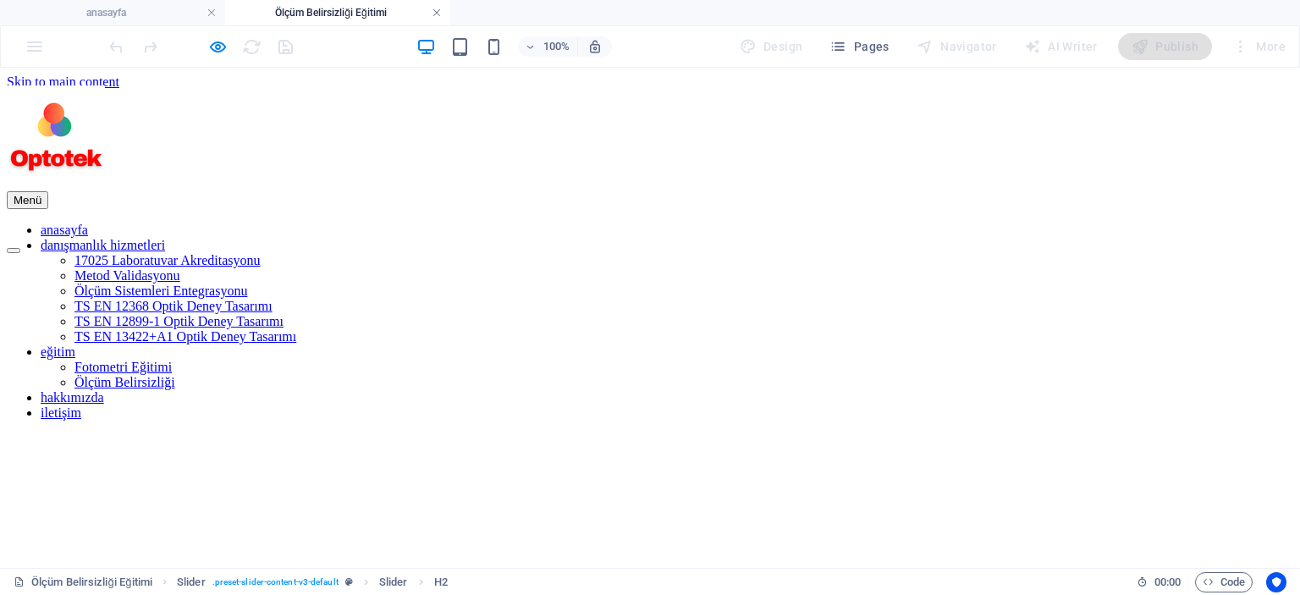
click at [437, 13] on link at bounding box center [436, 13] width 10 height 16
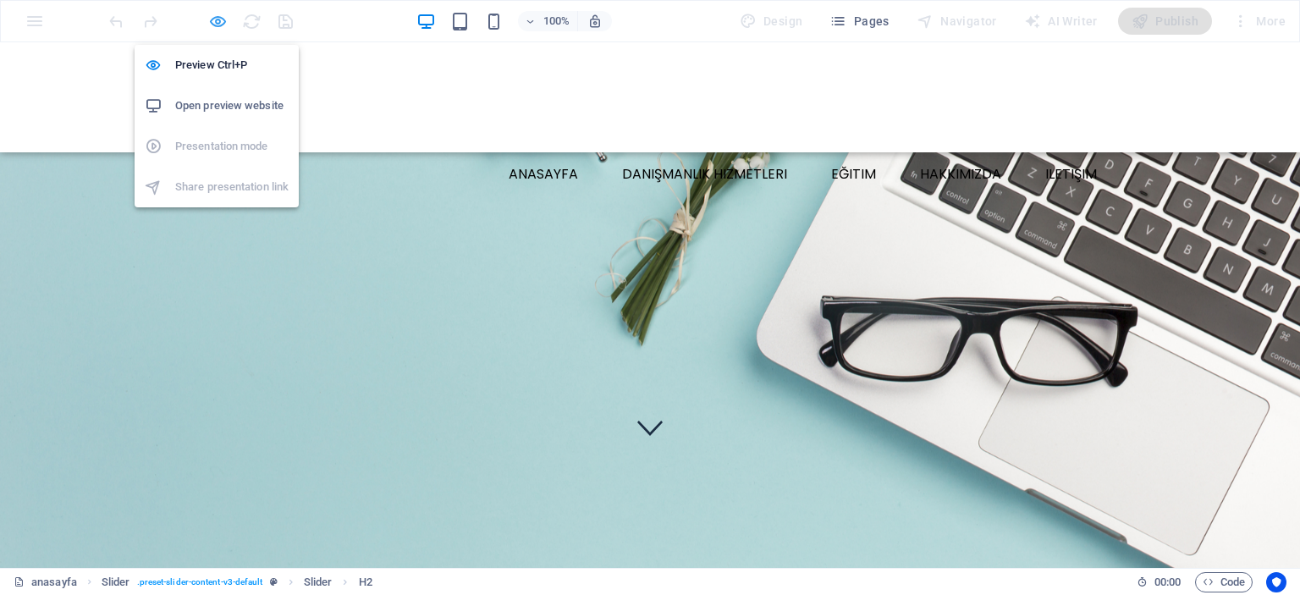
click at [221, 19] on icon "button" at bounding box center [217, 21] width 19 height 19
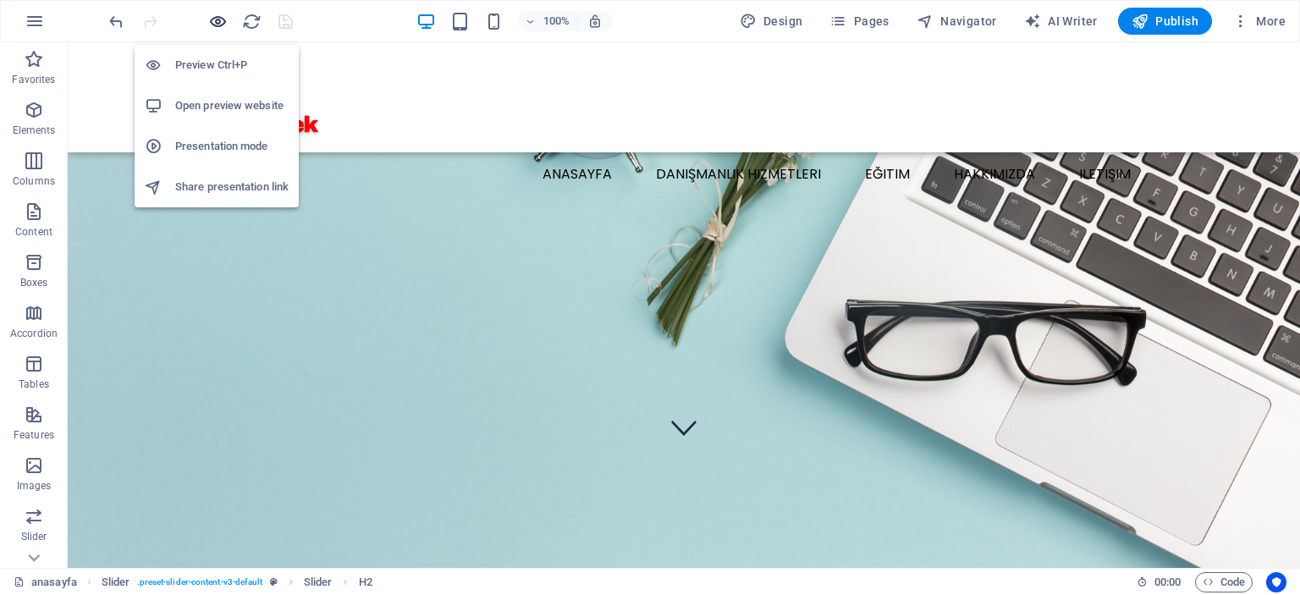
click at [220, 25] on icon "button" at bounding box center [217, 21] width 19 height 19
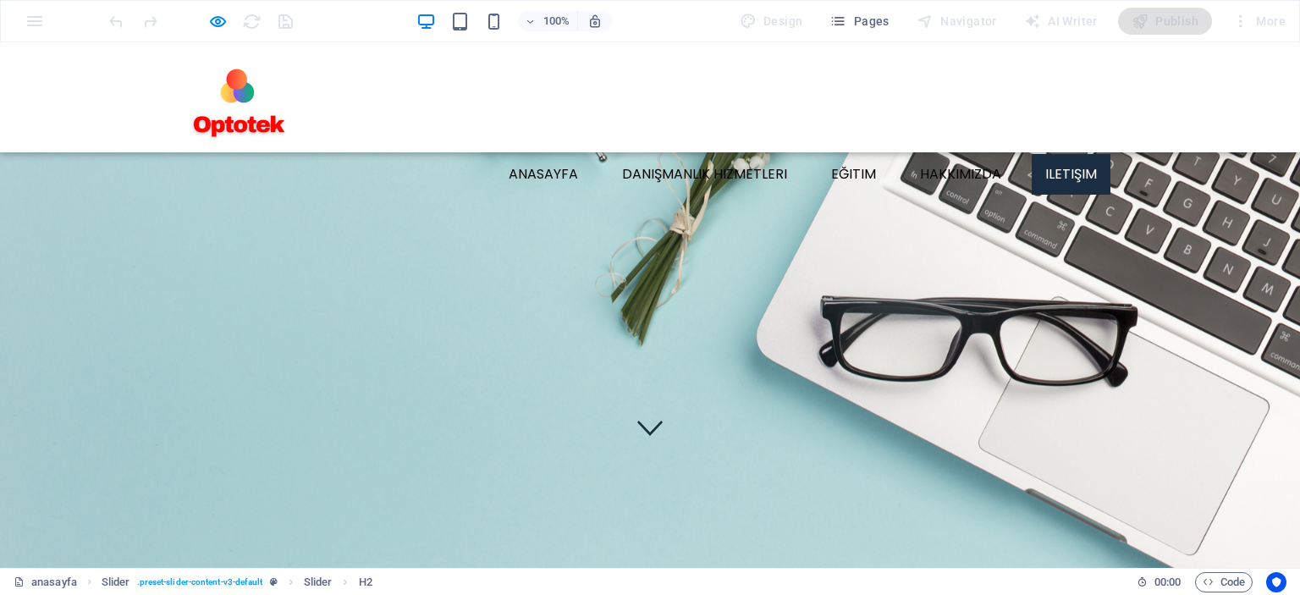
click at [1059, 154] on link "iletişim" at bounding box center [1070, 174] width 79 height 41
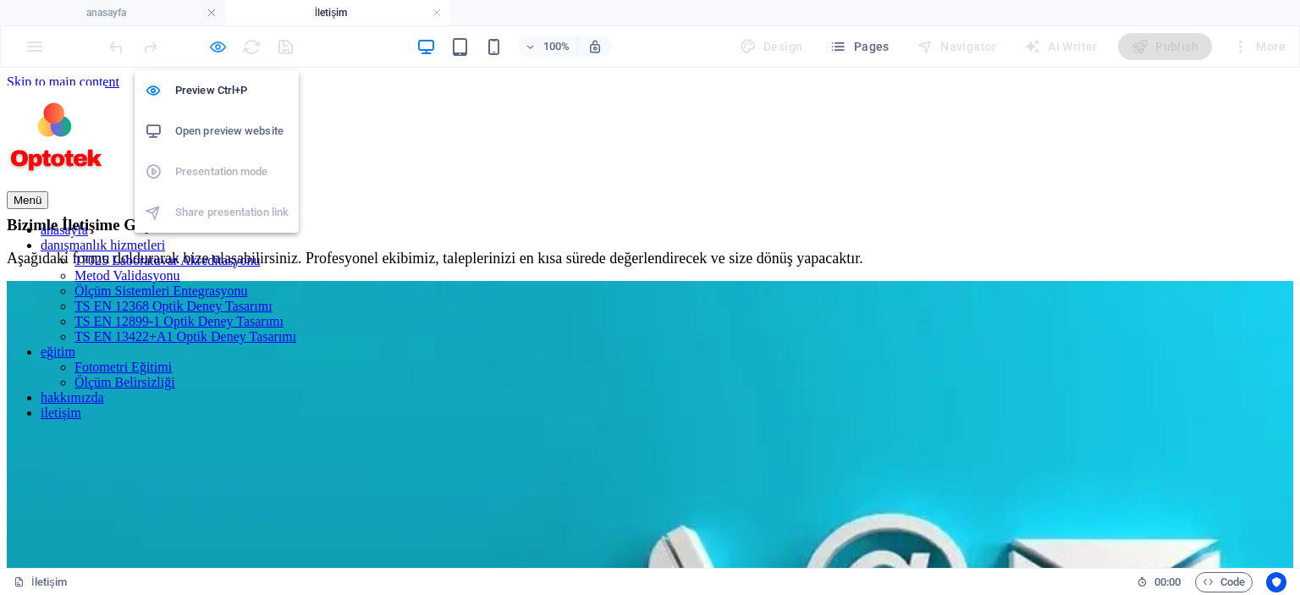
click at [219, 43] on icon "button" at bounding box center [217, 46] width 19 height 19
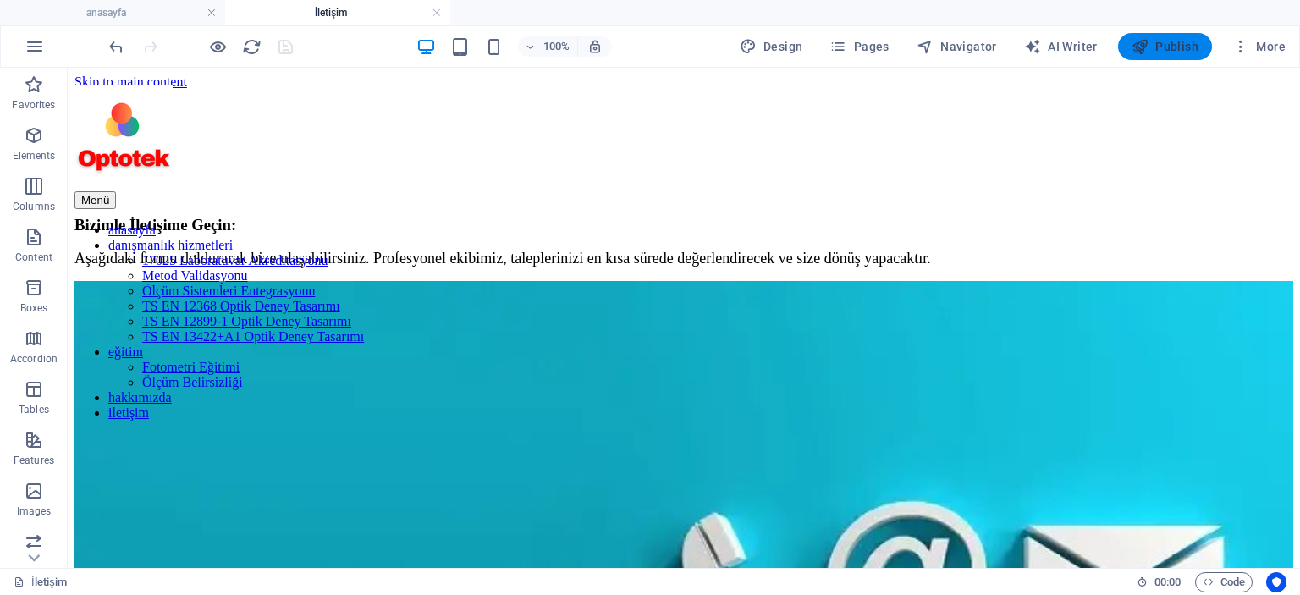
click at [1178, 49] on span "Publish" at bounding box center [1164, 46] width 67 height 17
